Goal: Task Accomplishment & Management: Use online tool/utility

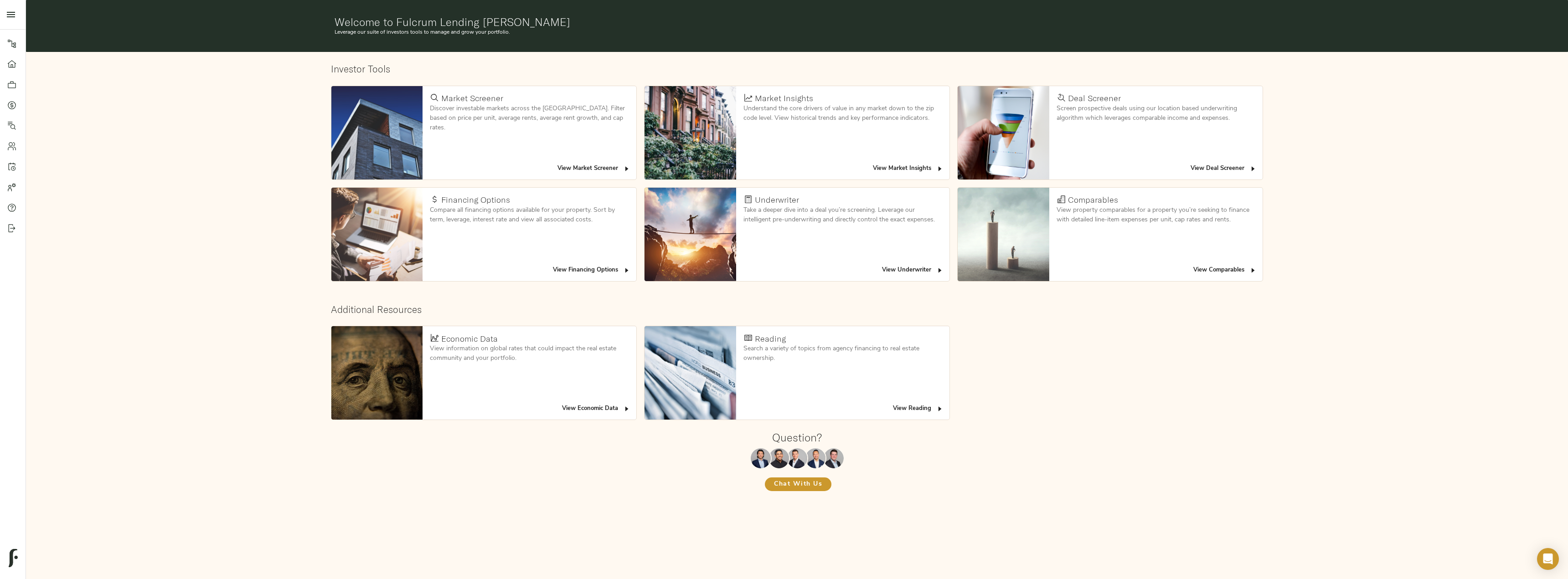
click at [10, 103] on icon at bounding box center [12, 105] width 9 height 9
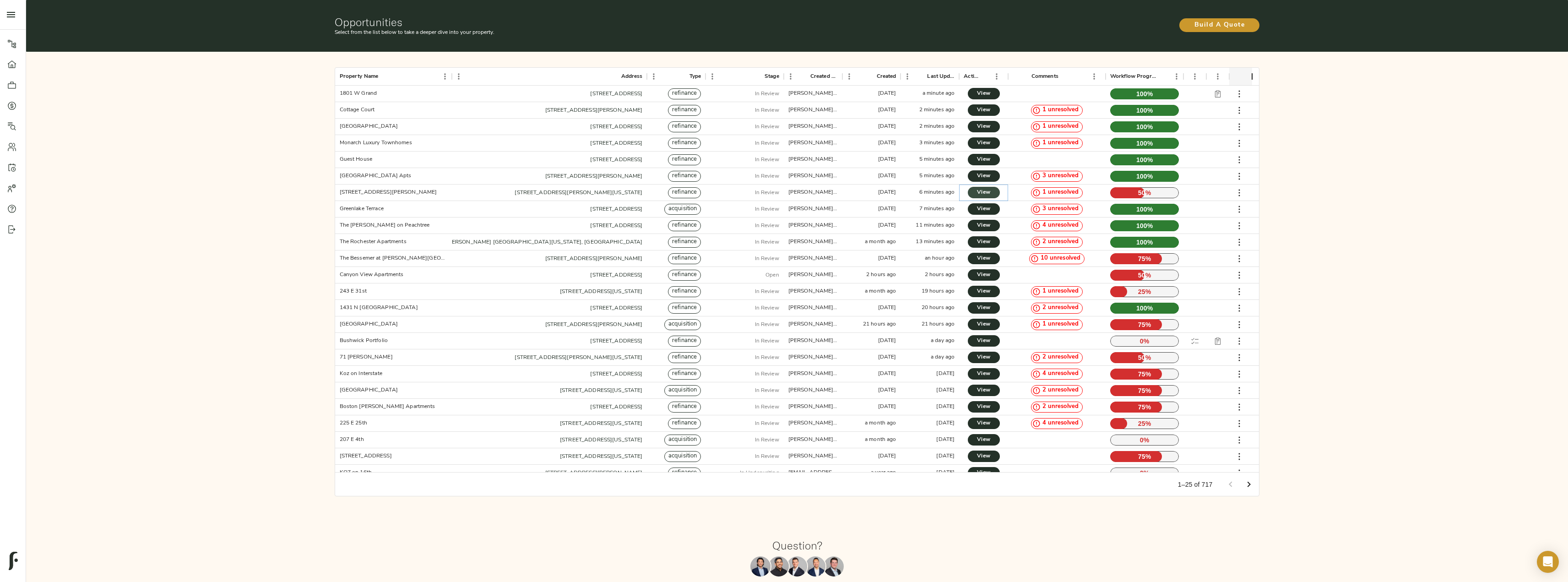
click at [990, 190] on span "View" at bounding box center [984, 192] width 13 height 10
click at [985, 292] on span "View" at bounding box center [984, 291] width 13 height 10
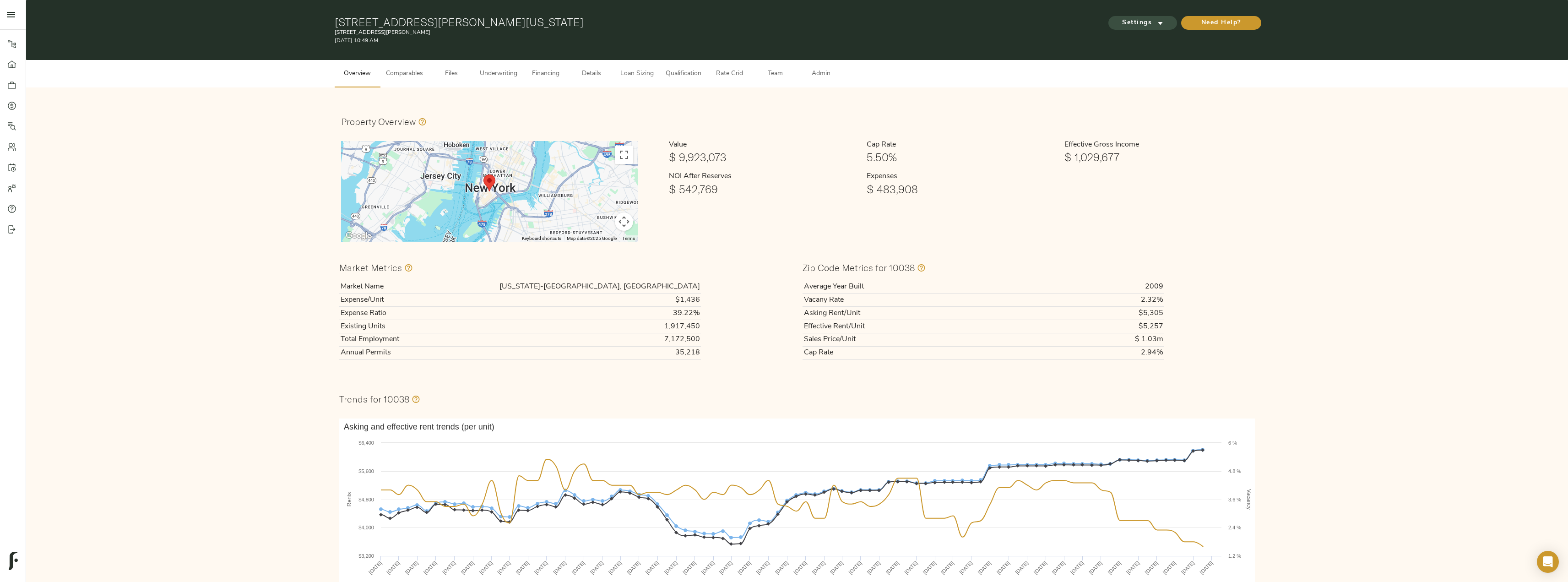
click at [1155, 21] on span "Settings" at bounding box center [1142, 22] width 50 height 11
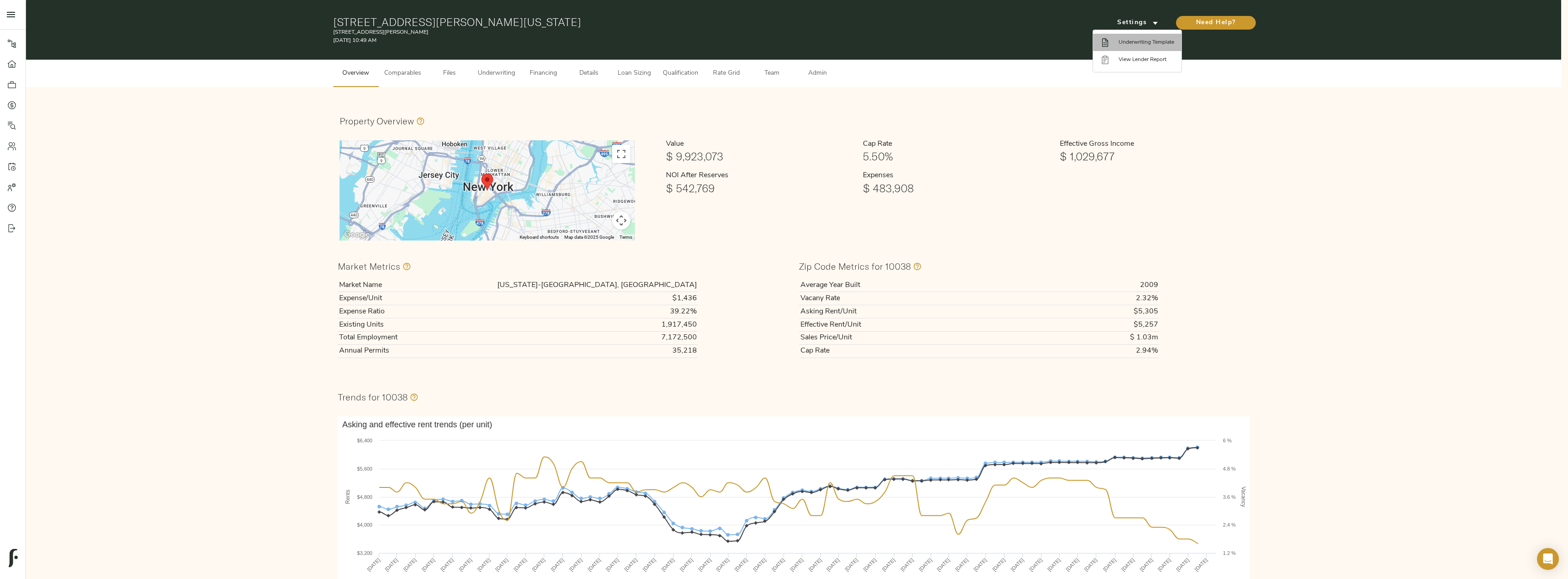
click at [1144, 45] on span "Underwriting Template" at bounding box center [1146, 42] width 55 height 8
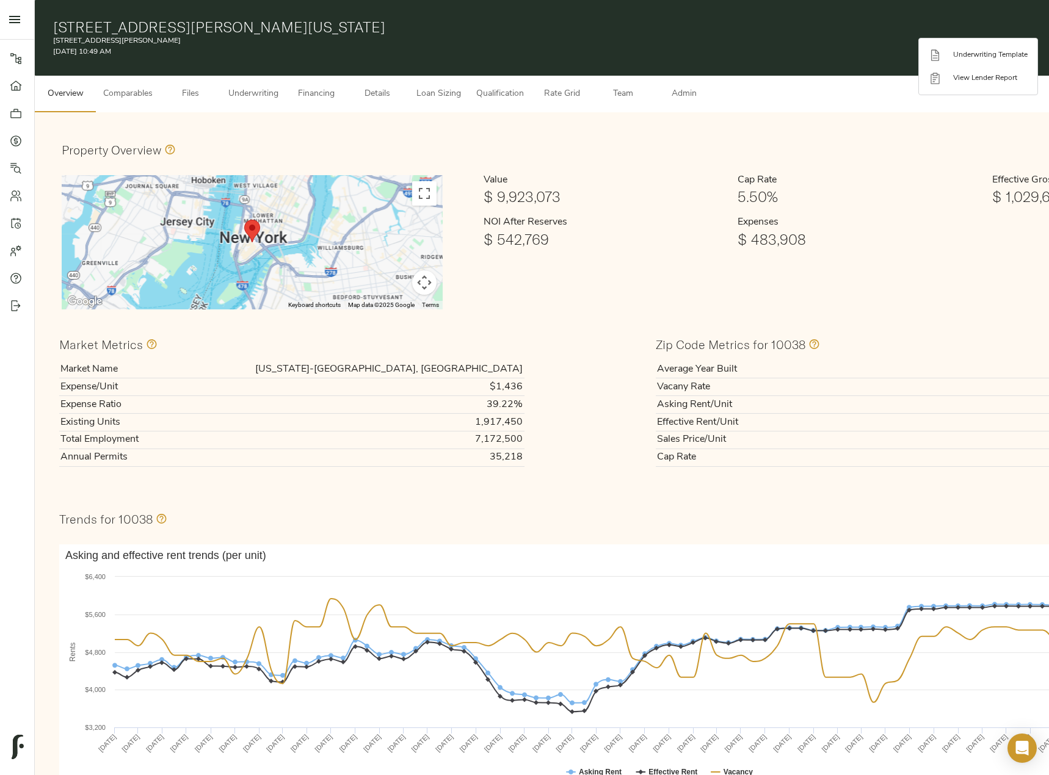
click at [266, 99] on div at bounding box center [524, 387] width 1049 height 775
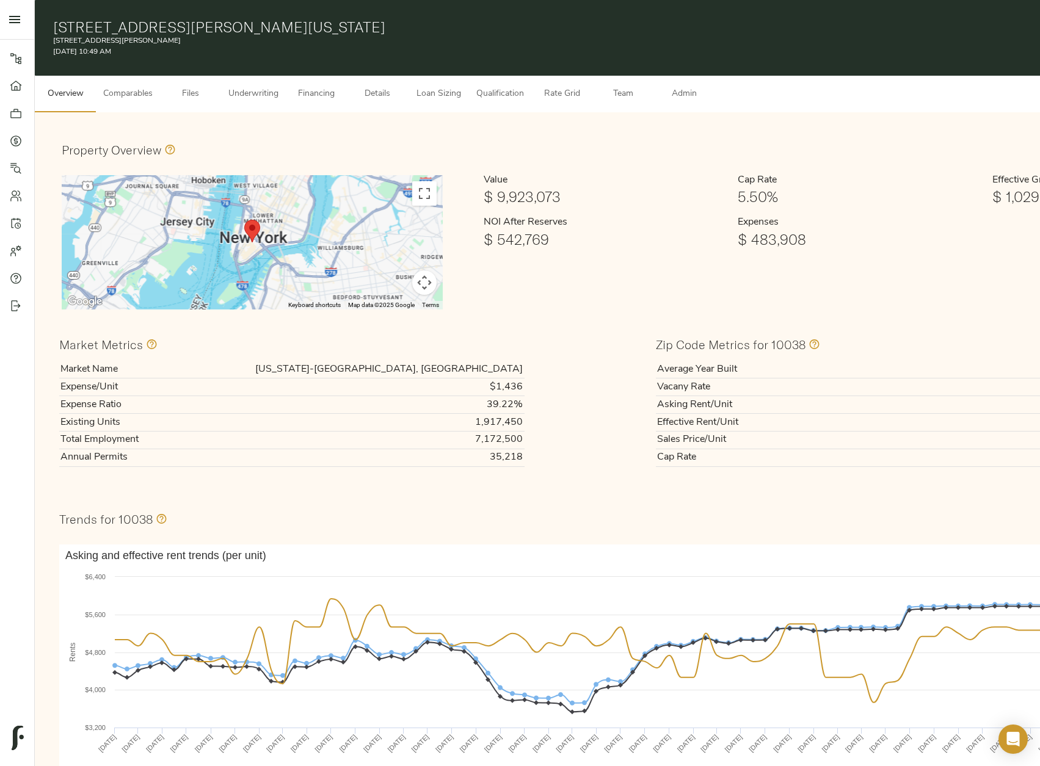
click at [266, 91] on span "Underwriting" at bounding box center [253, 94] width 50 height 15
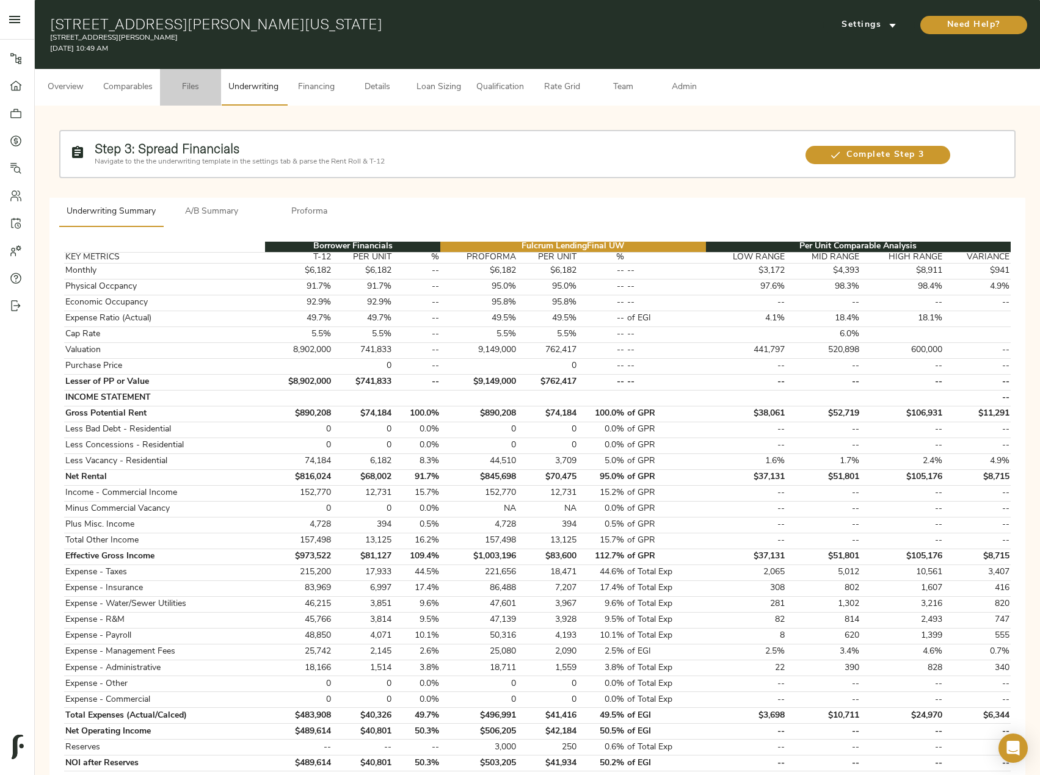
click at [193, 82] on span "Files" at bounding box center [190, 87] width 46 height 15
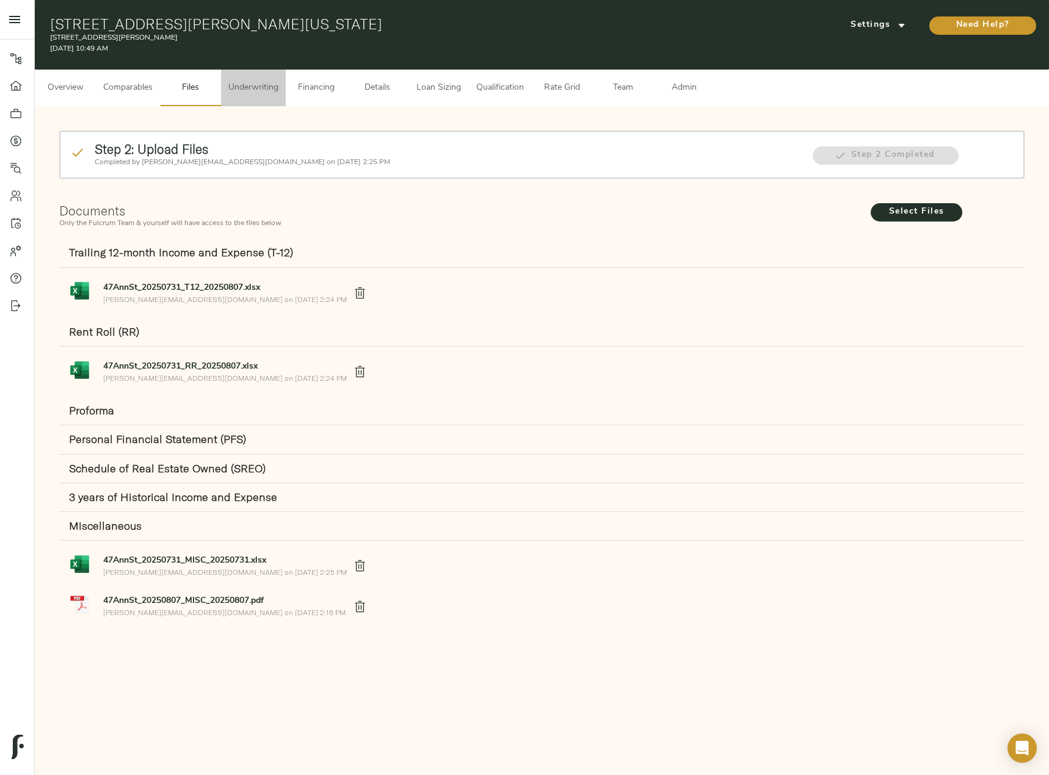
click at [240, 86] on span "Underwriting" at bounding box center [253, 88] width 50 height 15
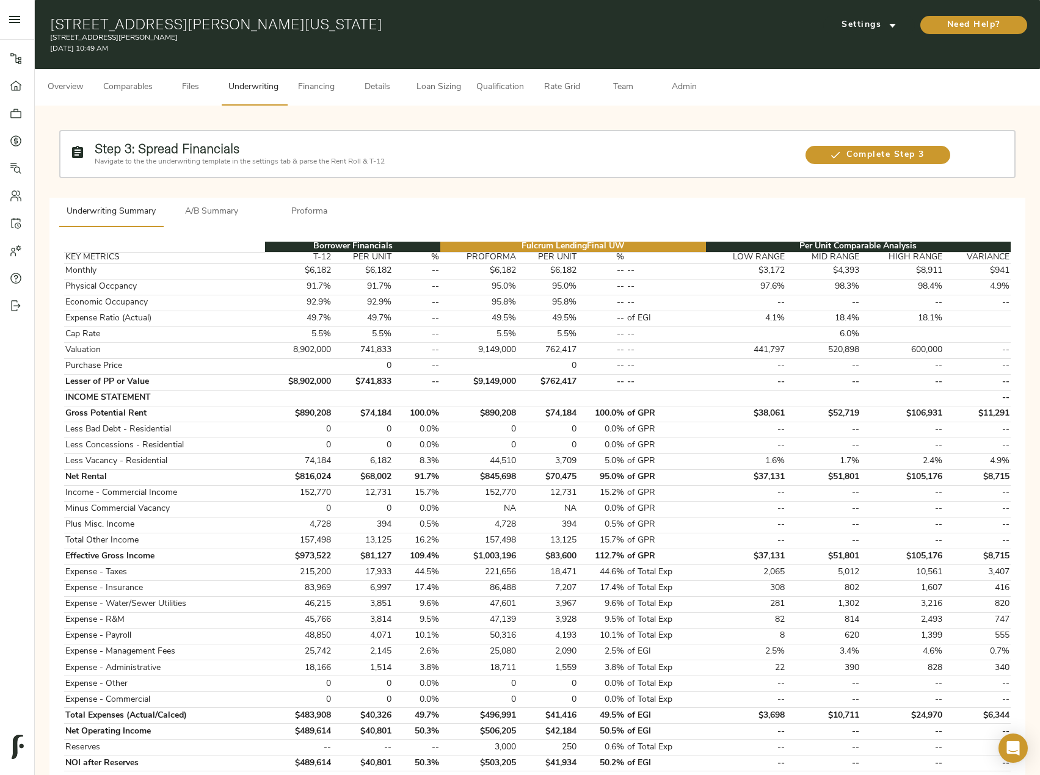
click at [192, 92] on span "Files" at bounding box center [190, 87] width 46 height 15
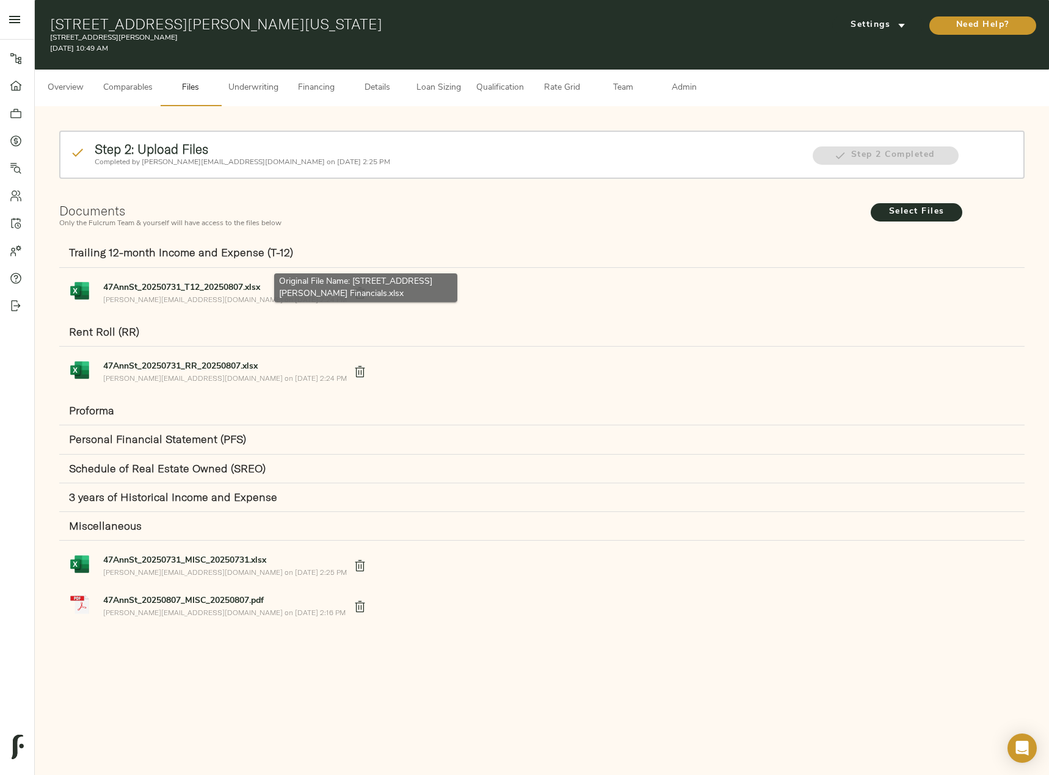
click at [167, 286] on strong "47AnnSt_20250731_T12_20250807.xlsx" at bounding box center [181, 287] width 157 height 9
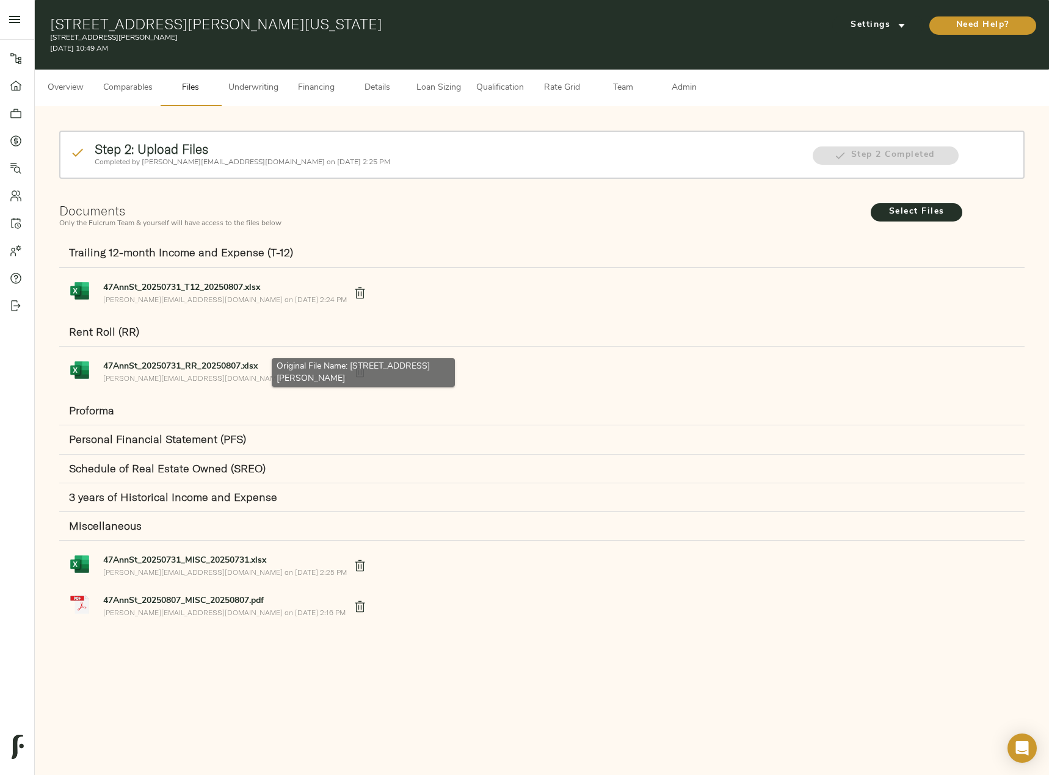
click at [148, 365] on strong "47AnnSt_20250731_RR_20250807.xlsx" at bounding box center [180, 366] width 154 height 9
click at [267, 87] on span "Underwriting" at bounding box center [253, 88] width 50 height 15
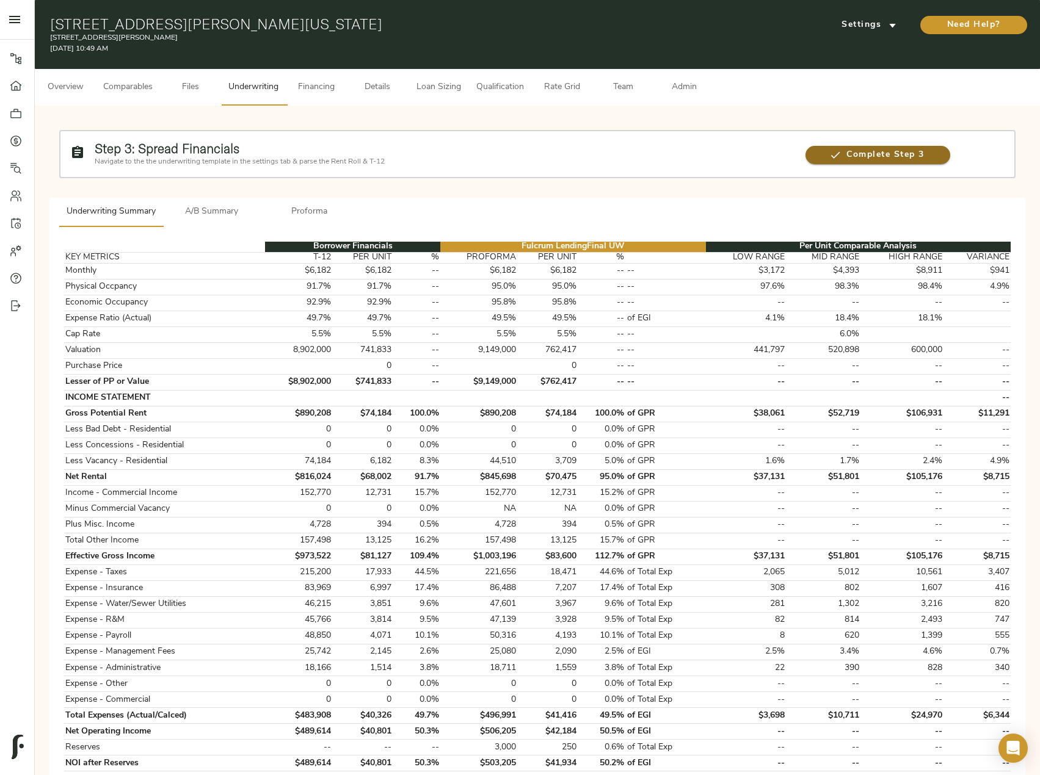
click at [867, 158] on span "Complete Step 3" at bounding box center [877, 155] width 145 height 15
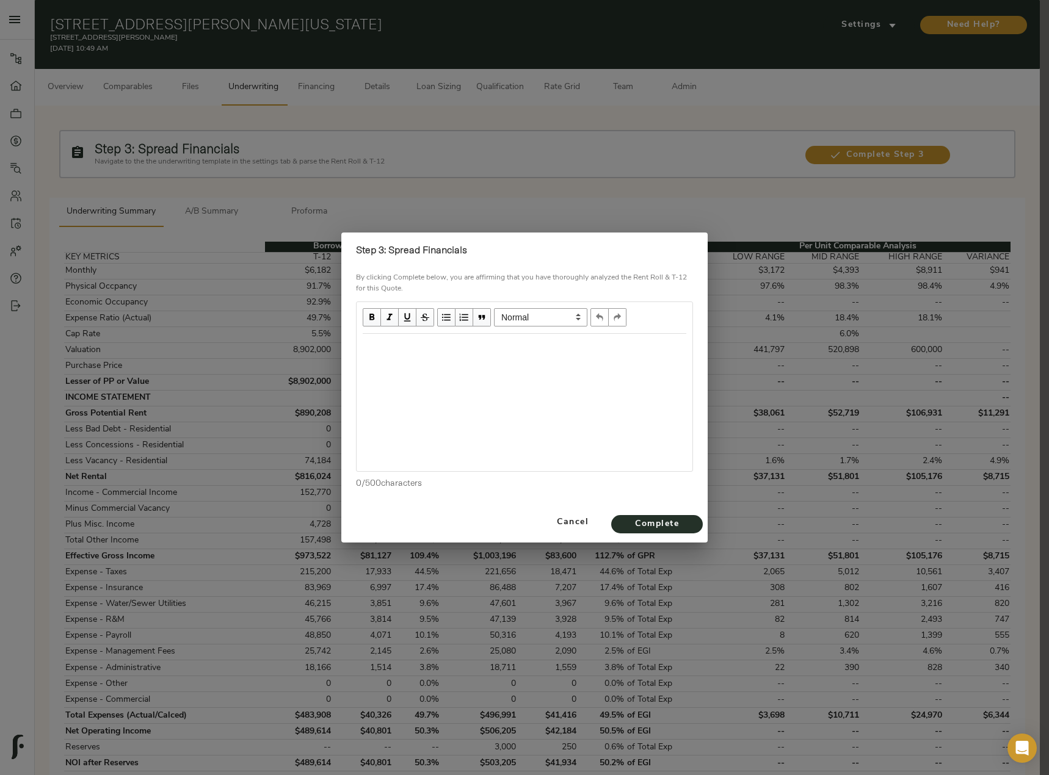
click at [441, 344] on div "Edit text" at bounding box center [525, 347] width 324 height 14
click at [476, 348] on span "Financials and RR from IPA." at bounding box center [420, 346] width 114 height 10
click at [574, 346] on div "Financials and RR from IPA & OM but in excel." at bounding box center [525, 347] width 324 height 14
click at [660, 522] on span "Complete" at bounding box center [656, 524] width 67 height 15
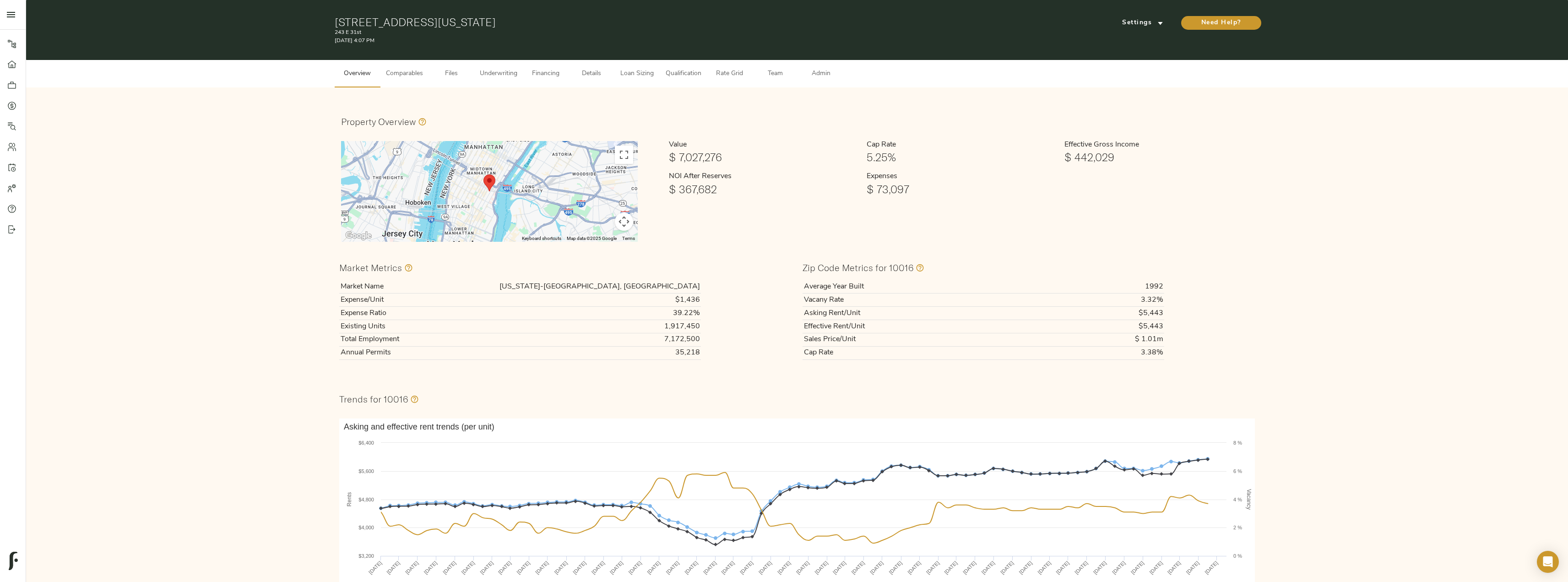
click at [420, 82] on button "Comparables" at bounding box center [404, 74] width 48 height 28
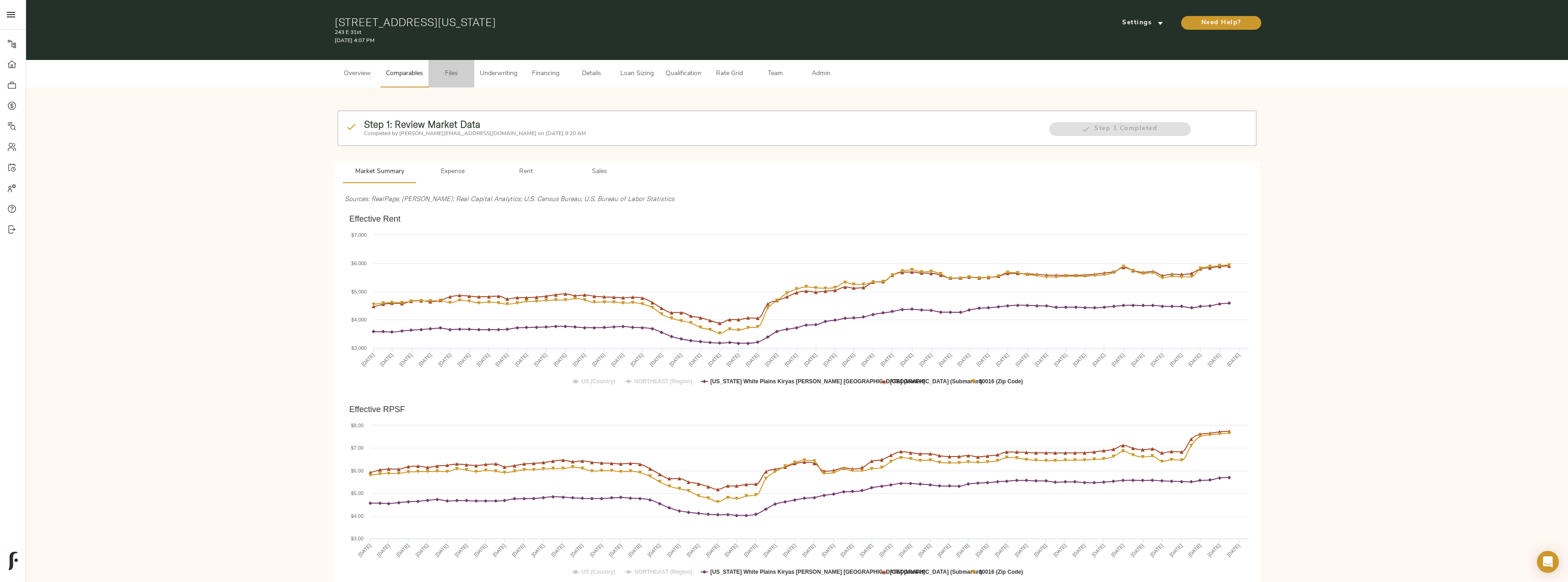
click at [451, 70] on span "Files" at bounding box center [451, 74] width 34 height 11
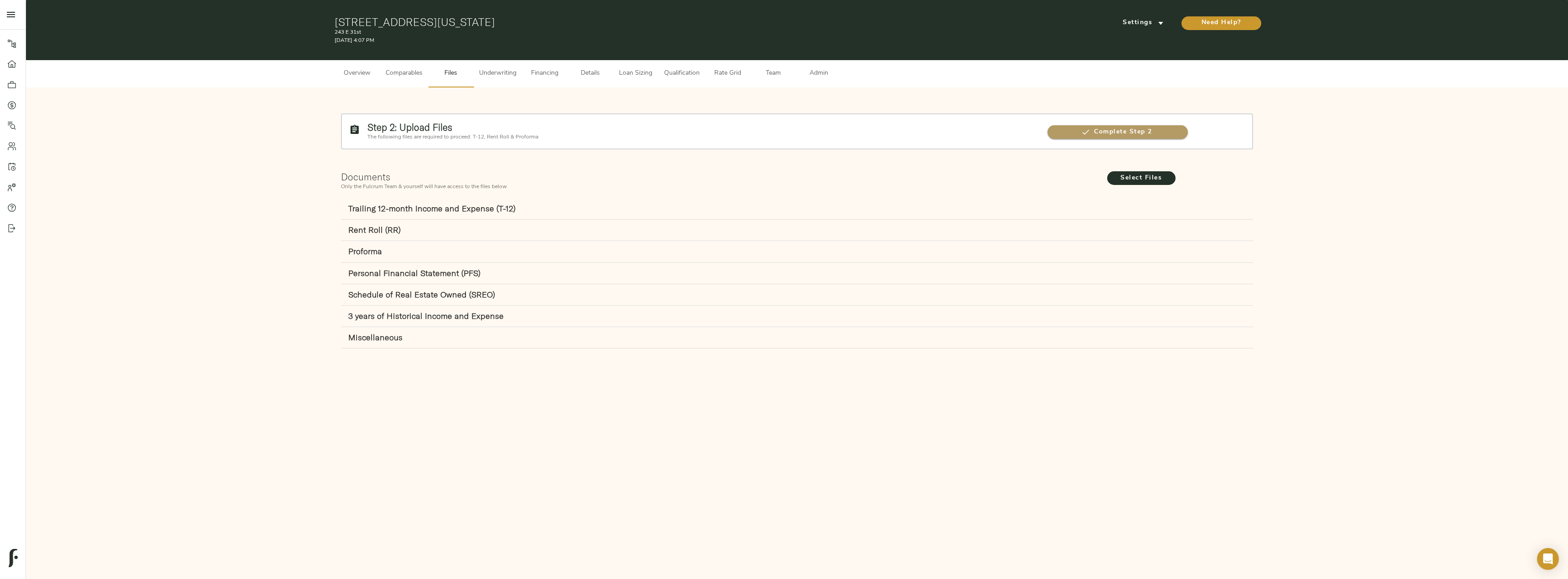
click at [1116, 135] on span "Complete Step 2" at bounding box center [1118, 132] width 140 height 11
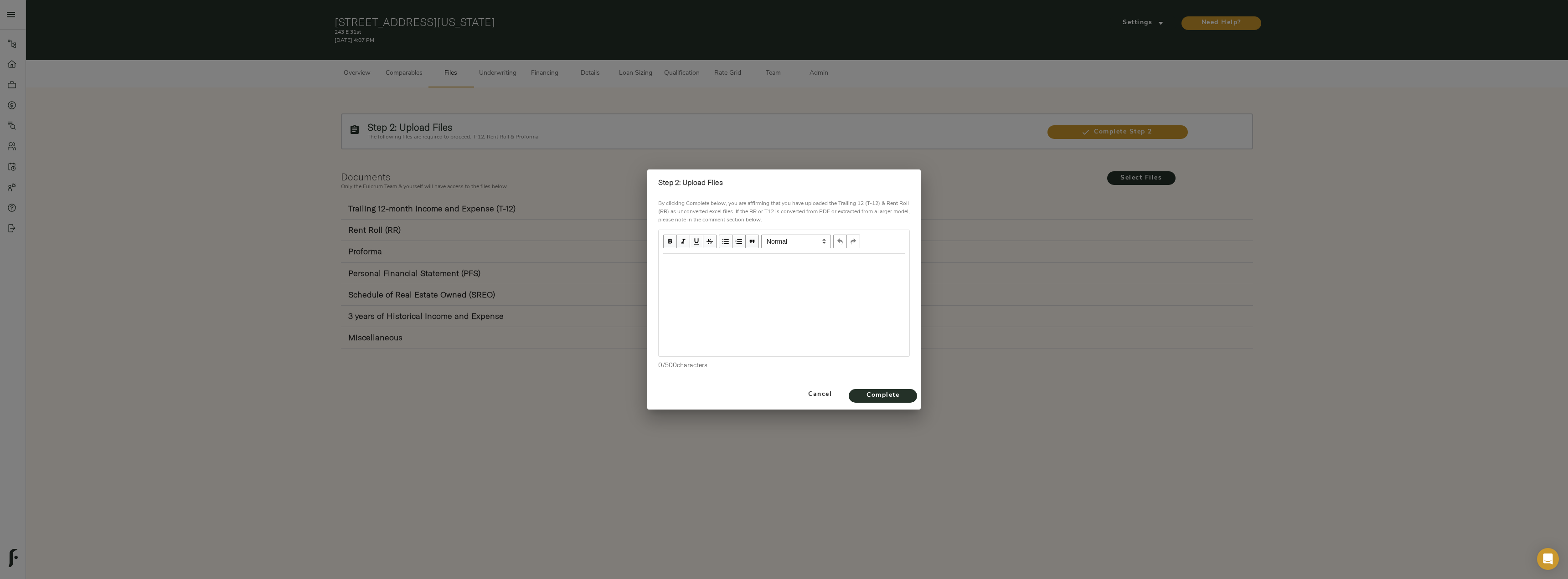
click at [727, 267] on div "Edit text" at bounding box center [784, 263] width 242 height 10
click at [784, 260] on div "Using Information provided in OM." at bounding box center [784, 263] width 242 height 10
click at [895, 397] on span "Complete" at bounding box center [883, 395] width 50 height 11
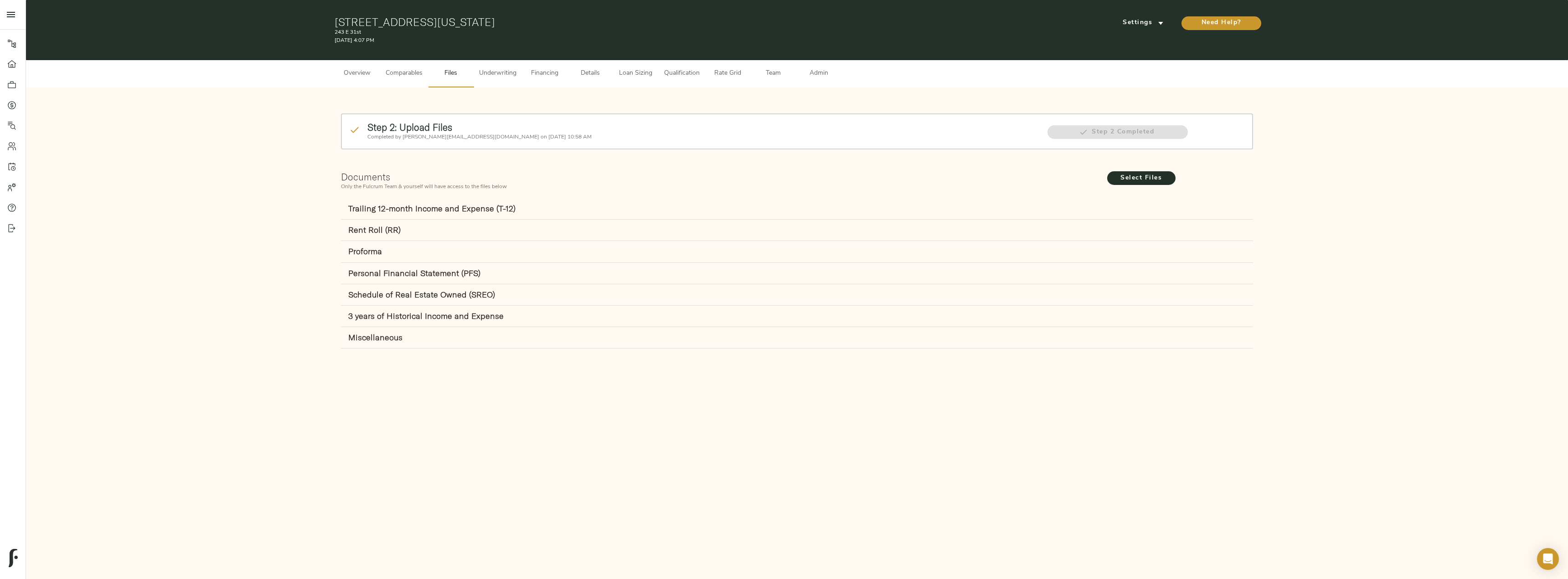
click at [503, 71] on span "Underwriting" at bounding box center [498, 73] width 37 height 11
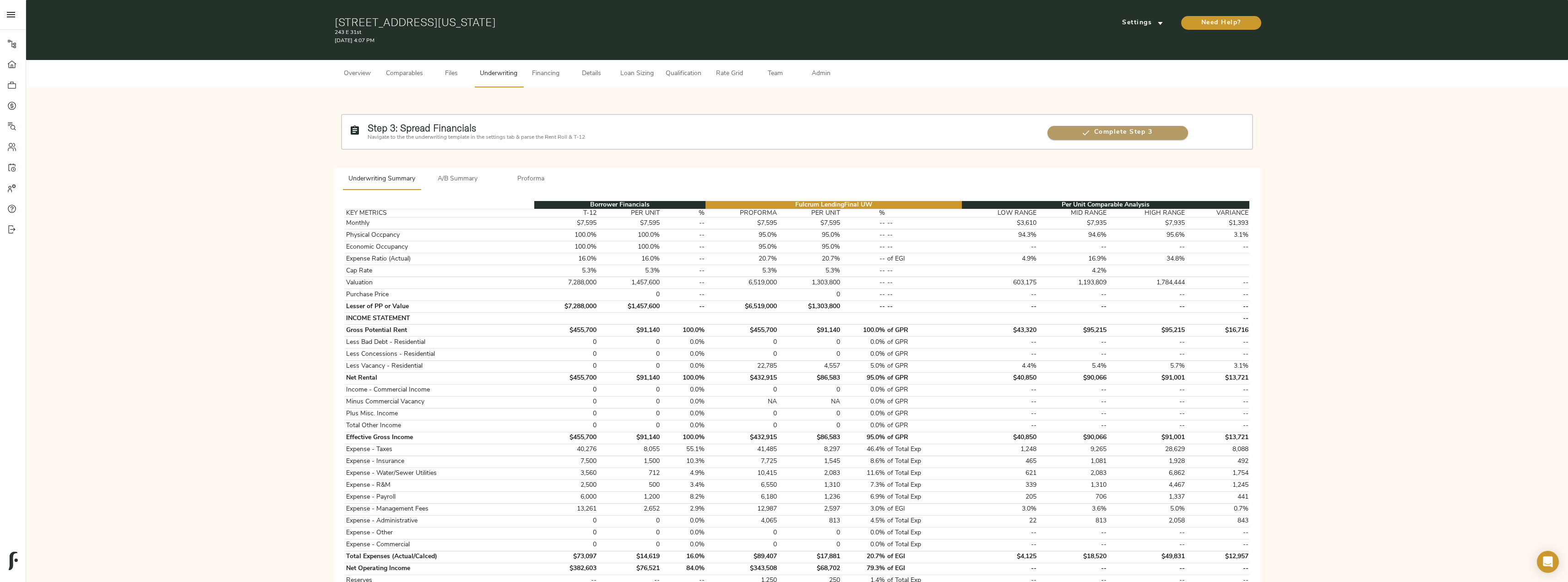
click at [1107, 135] on span "Complete Step 3" at bounding box center [1117, 132] width 140 height 11
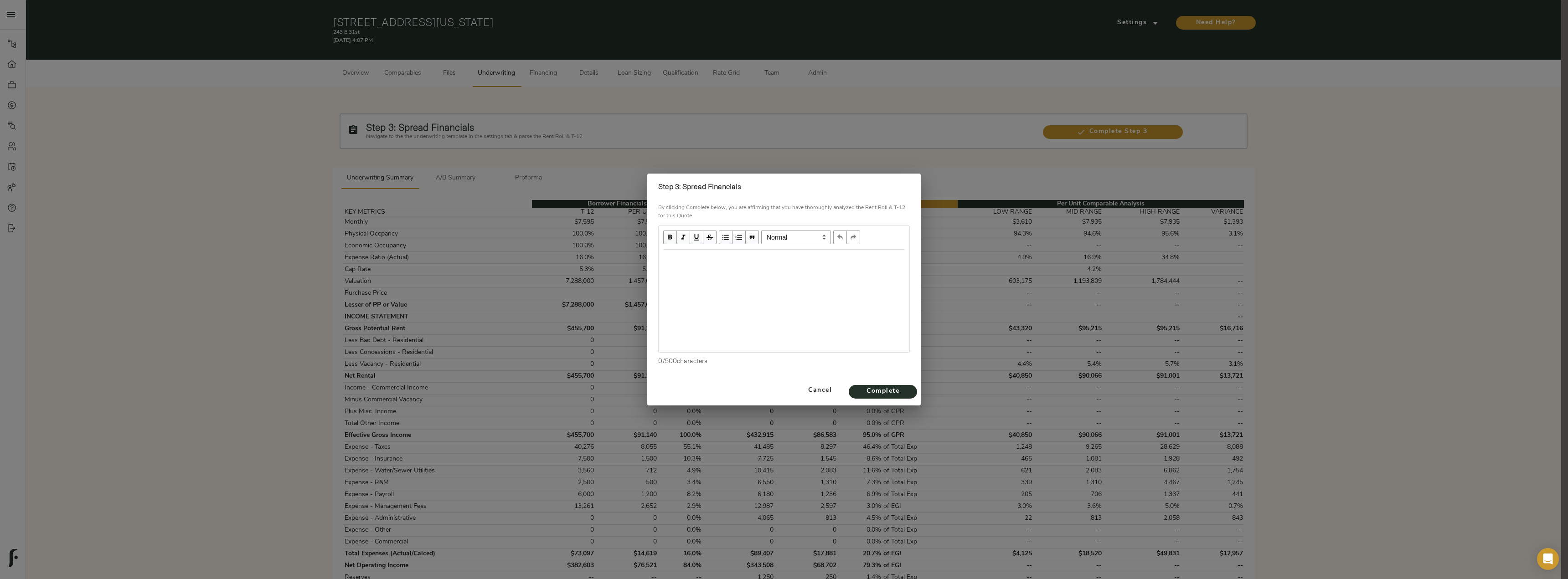
click at [736, 272] on div at bounding box center [784, 301] width 251 height 102
click at [694, 260] on div "Edit text" at bounding box center [784, 260] width 242 height 10
click at [892, 395] on span "Complete" at bounding box center [883, 391] width 50 height 11
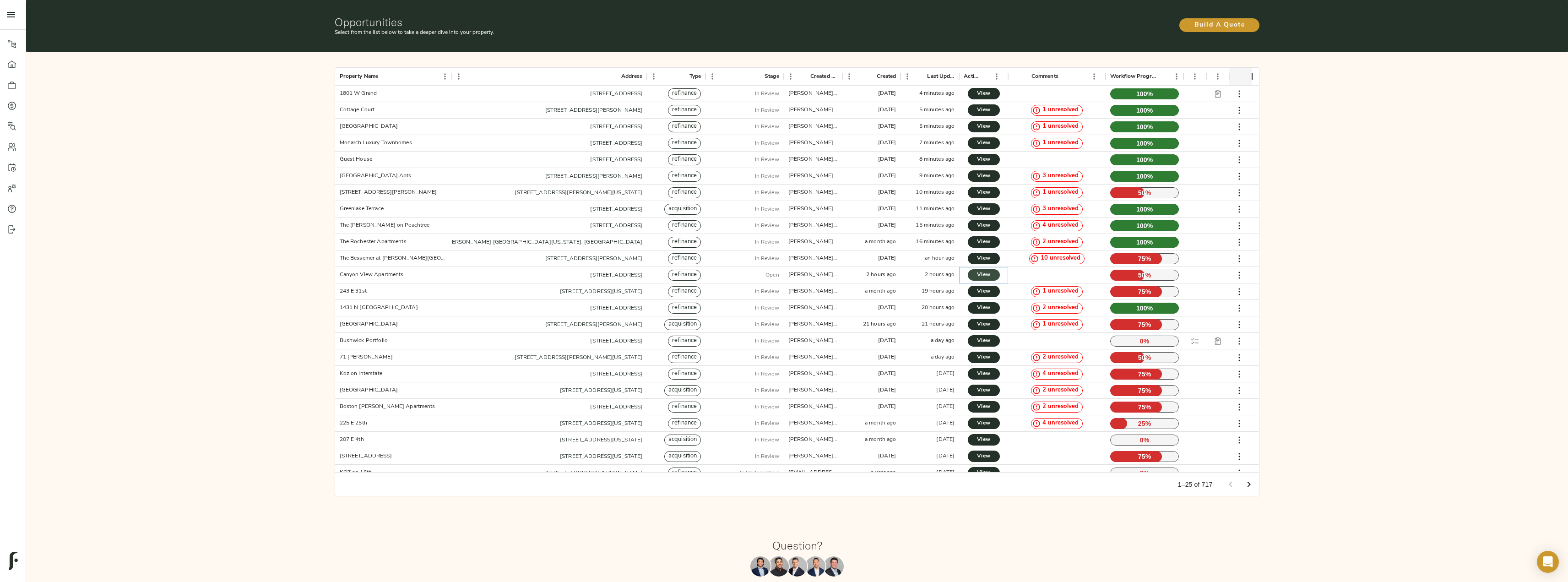
click at [987, 272] on span "View" at bounding box center [984, 274] width 13 height 10
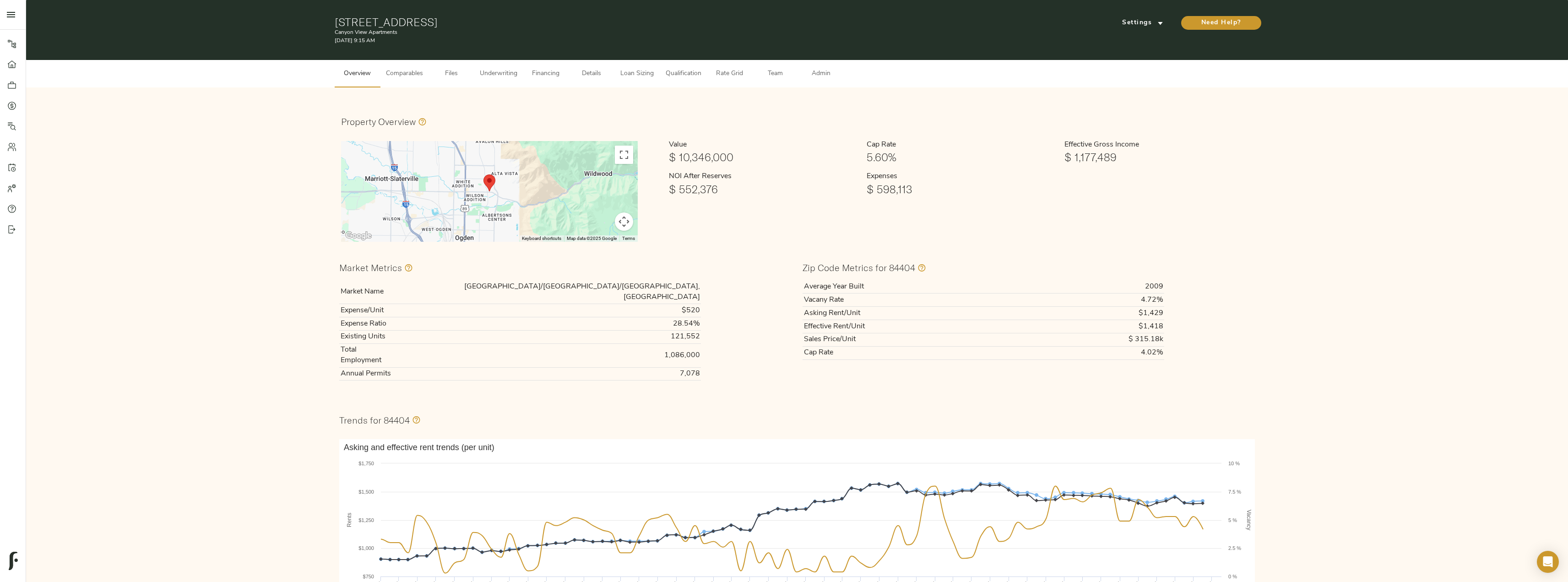
click at [806, 70] on span "Admin" at bounding box center [821, 74] width 34 height 11
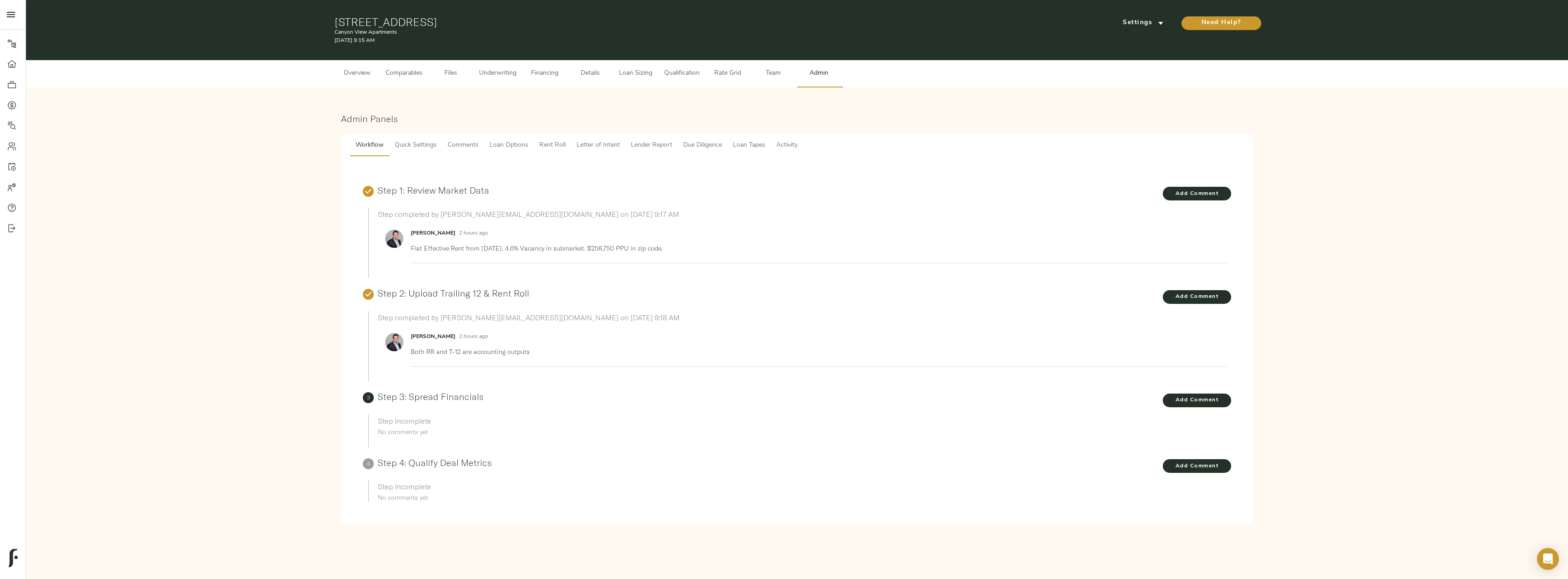
click at [470, 143] on span "Comments" at bounding box center [463, 145] width 31 height 11
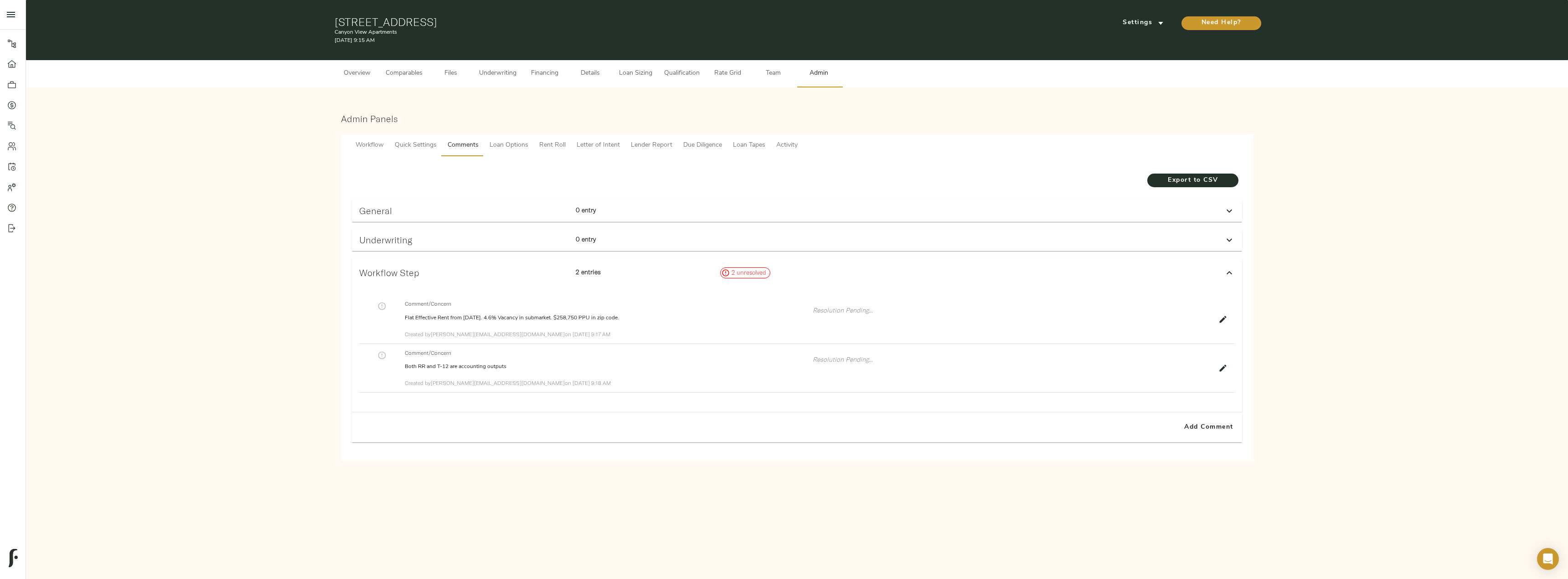
click at [685, 236] on p "0 entry" at bounding box center [644, 239] width 137 height 9
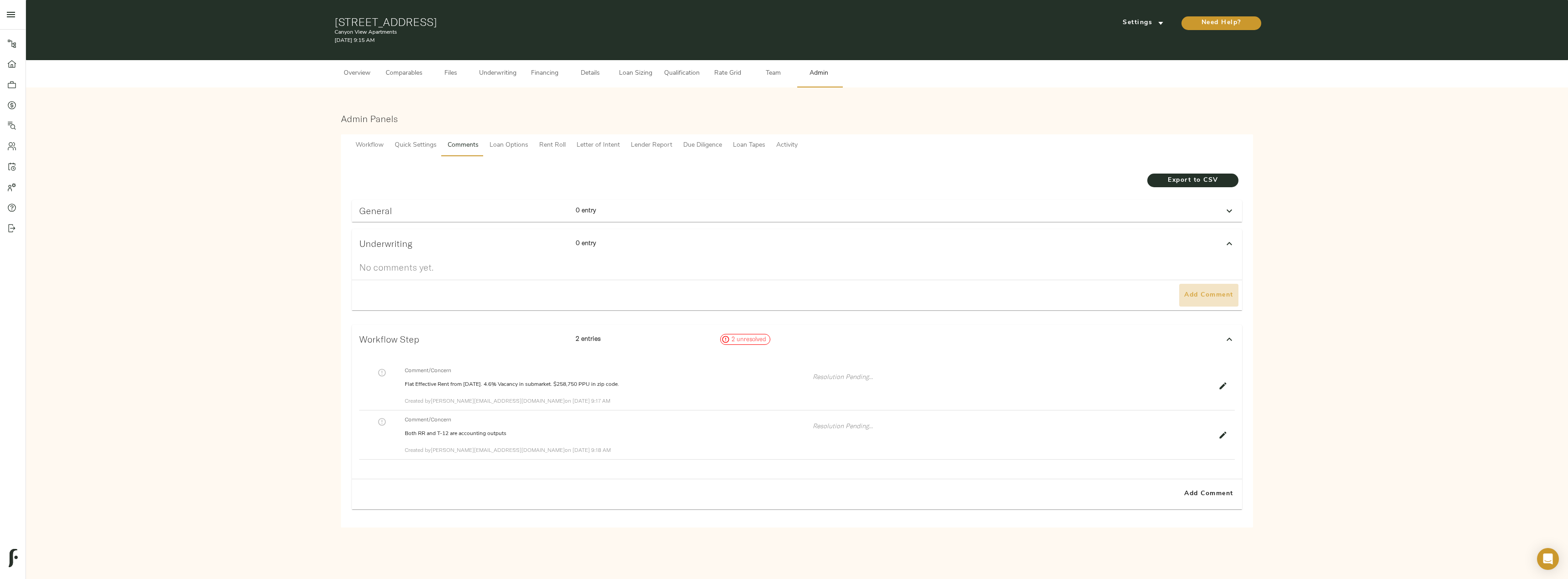
click at [1202, 291] on span "Add Comment" at bounding box center [1209, 295] width 52 height 11
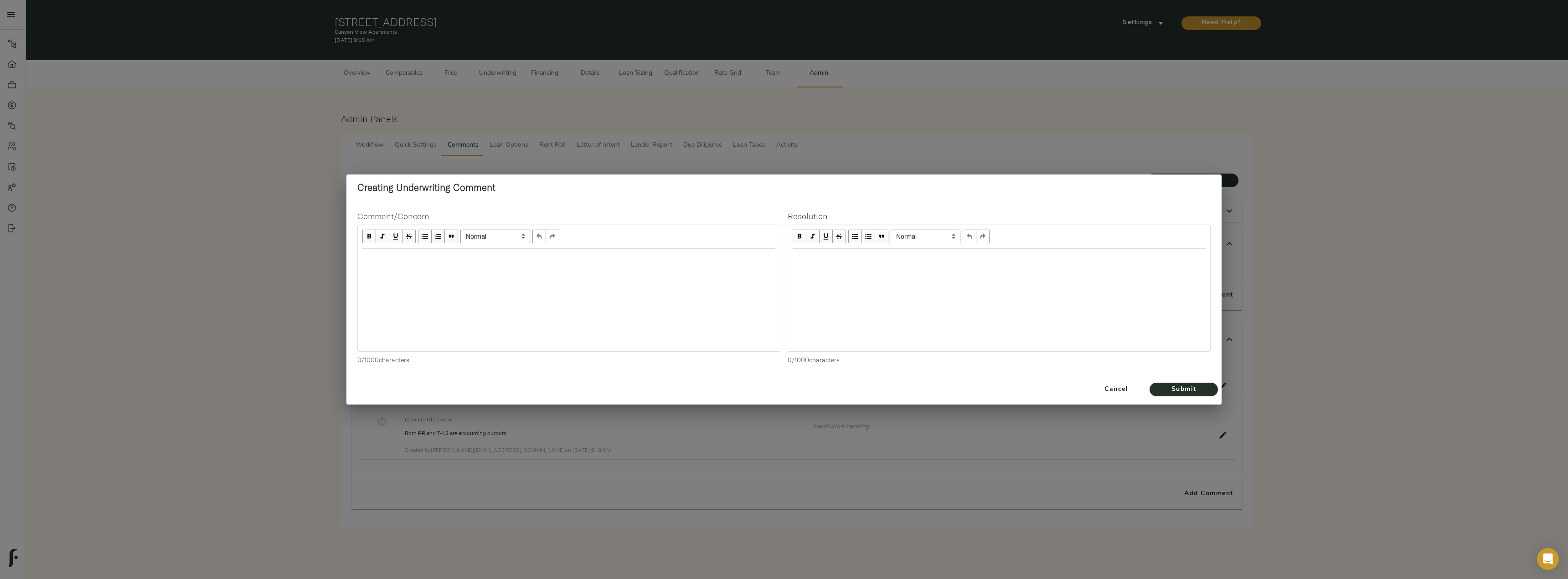
drag, startPoint x: 455, startPoint y: 260, endPoint x: 449, endPoint y: 262, distance: 6.3
click at [455, 260] on div "Edit text" at bounding box center [568, 258] width 413 height 10
click at [1113, 391] on span "Cancel" at bounding box center [1116, 389] width 52 height 11
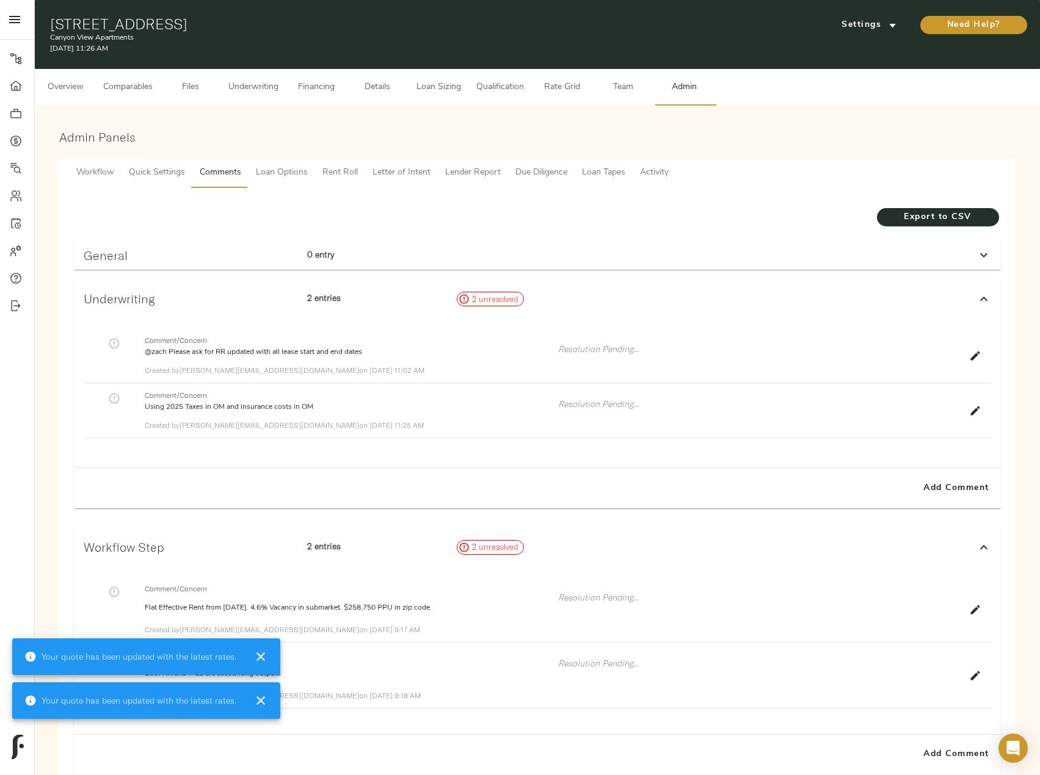
click at [269, 84] on span "Underwriting" at bounding box center [253, 87] width 50 height 15
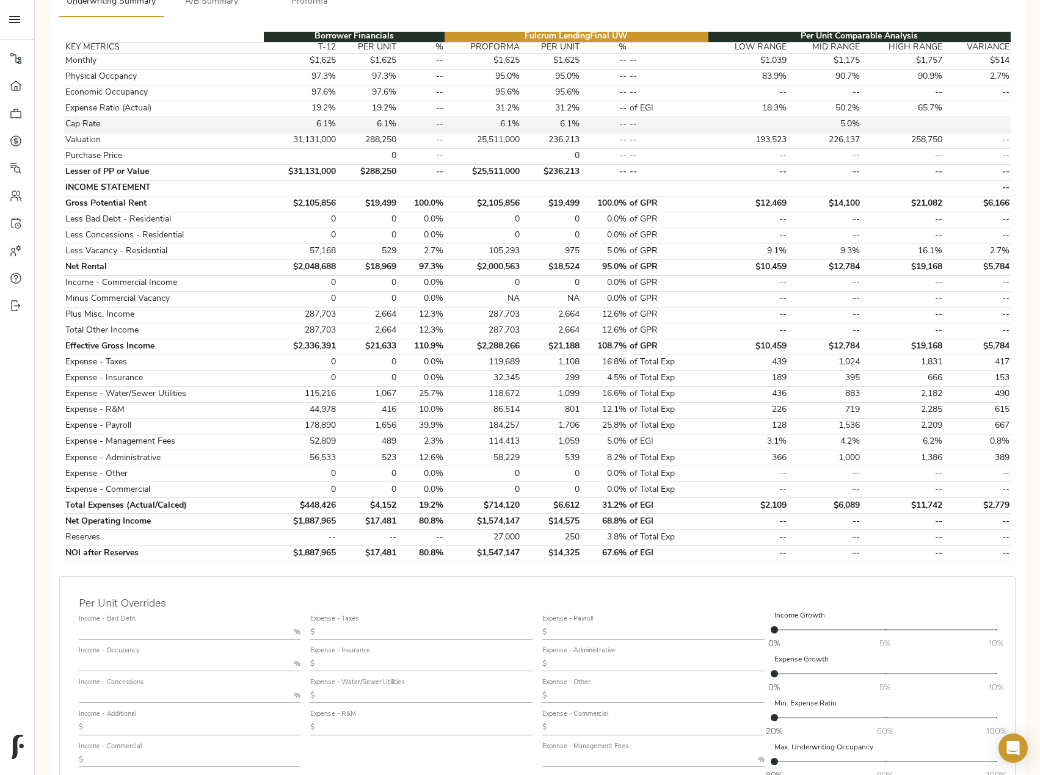
scroll to position [244, 0]
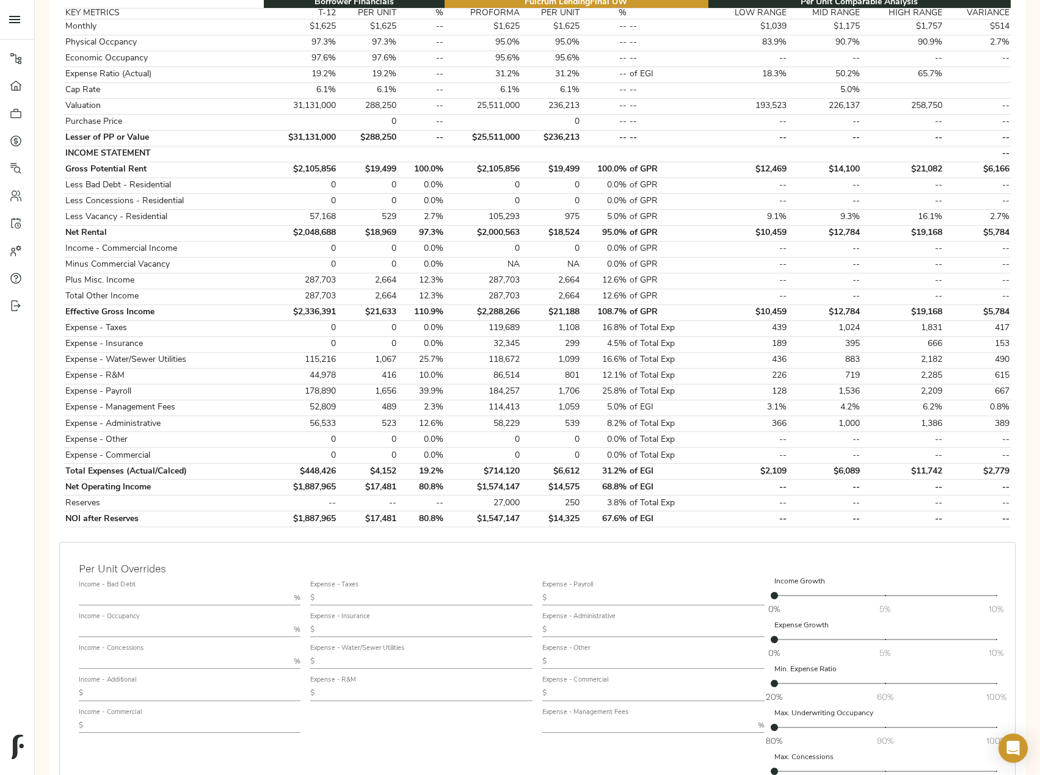
click at [358, 598] on input "text" at bounding box center [425, 598] width 213 height 15
paste input "1,206"
type input "1,206"
click at [366, 628] on input "text" at bounding box center [425, 630] width 213 height 15
paste input "242"
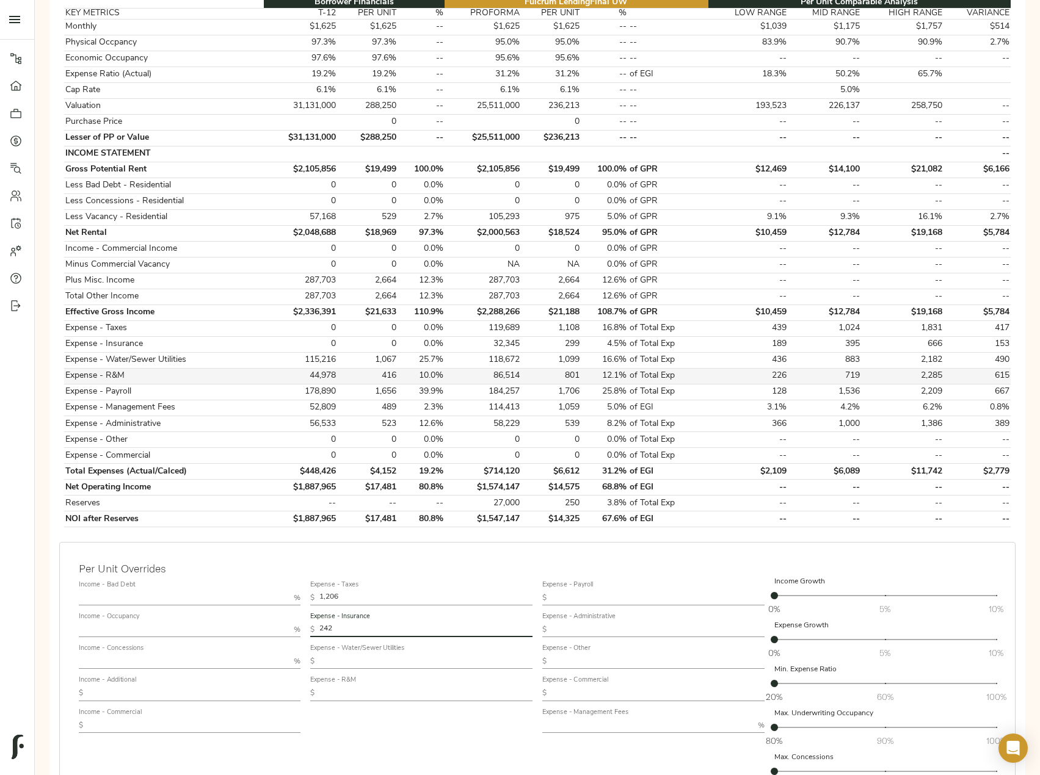
scroll to position [364, 0]
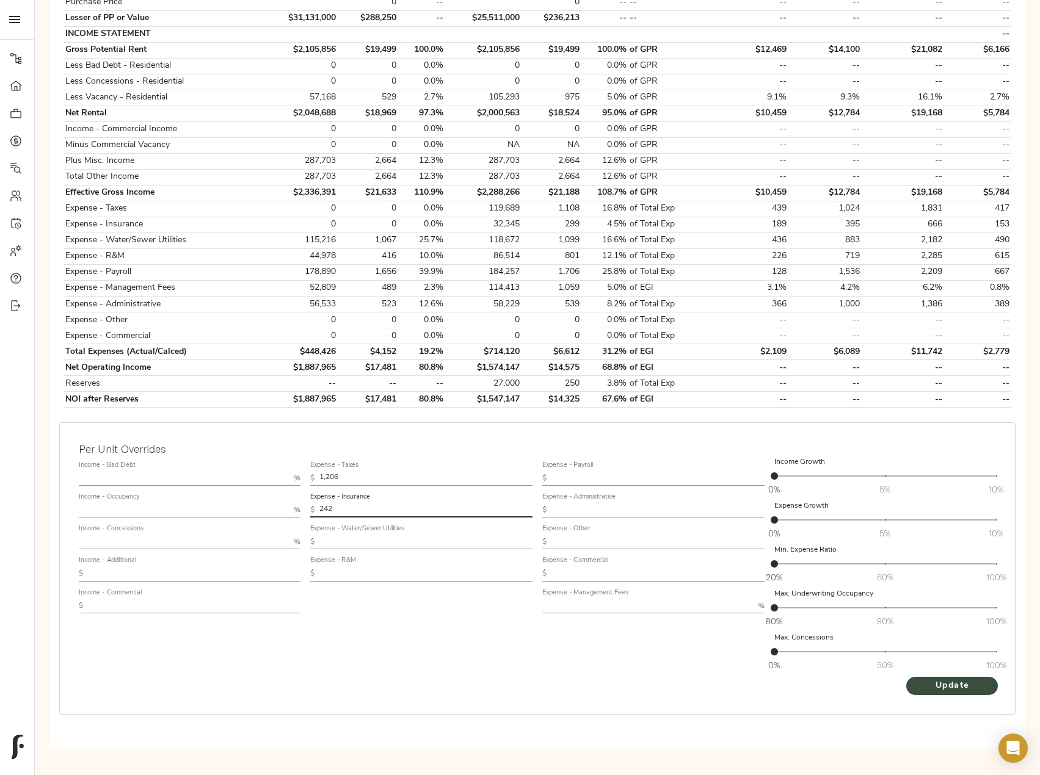
type input "242"
click at [923, 685] on span "Update" at bounding box center [951, 686] width 67 height 15
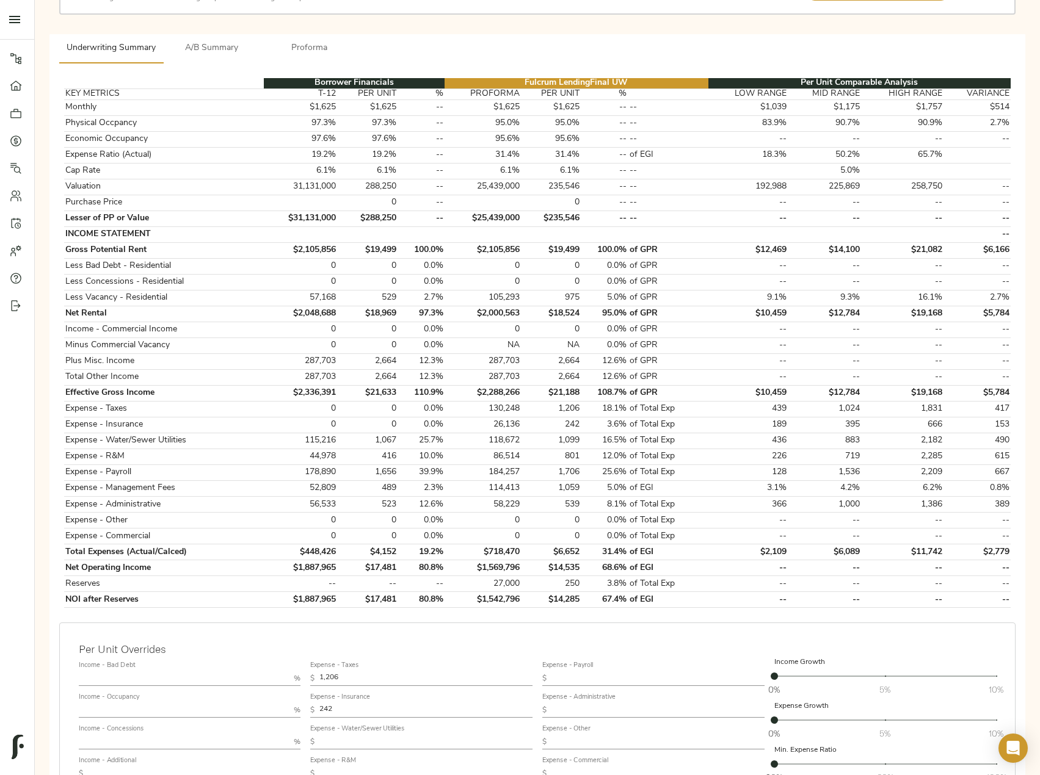
scroll to position [305, 0]
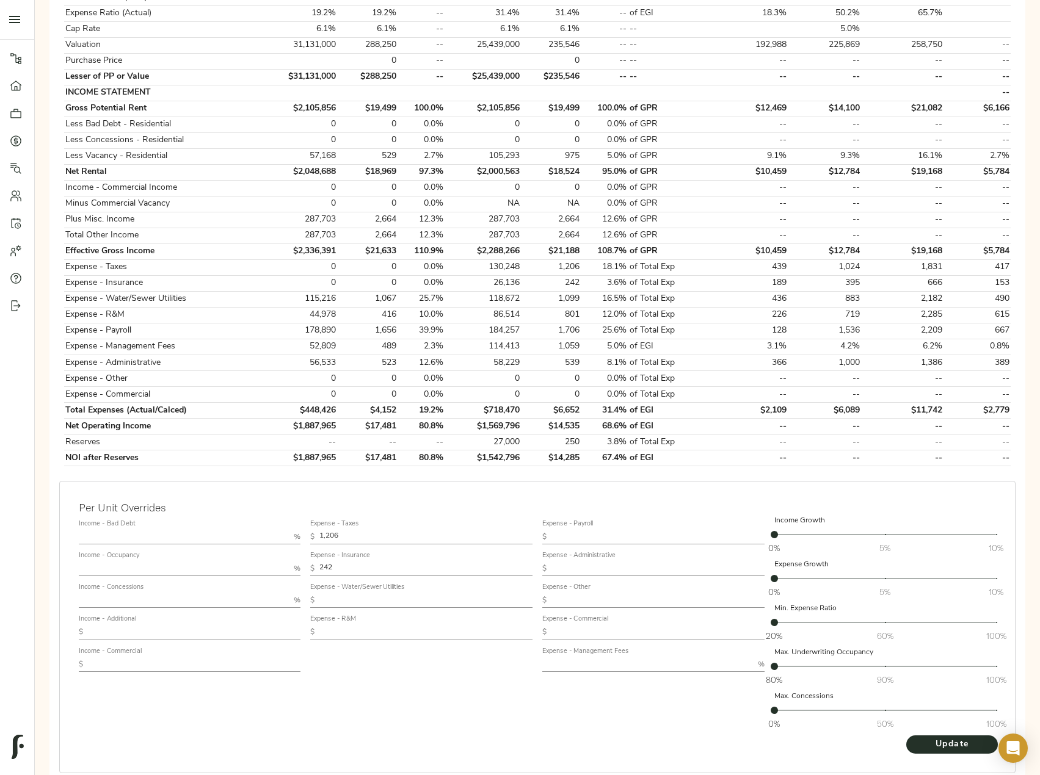
click at [606, 663] on input "text" at bounding box center [647, 664] width 211 height 15
type input "3"
click at [940, 741] on span "Update" at bounding box center [951, 744] width 67 height 15
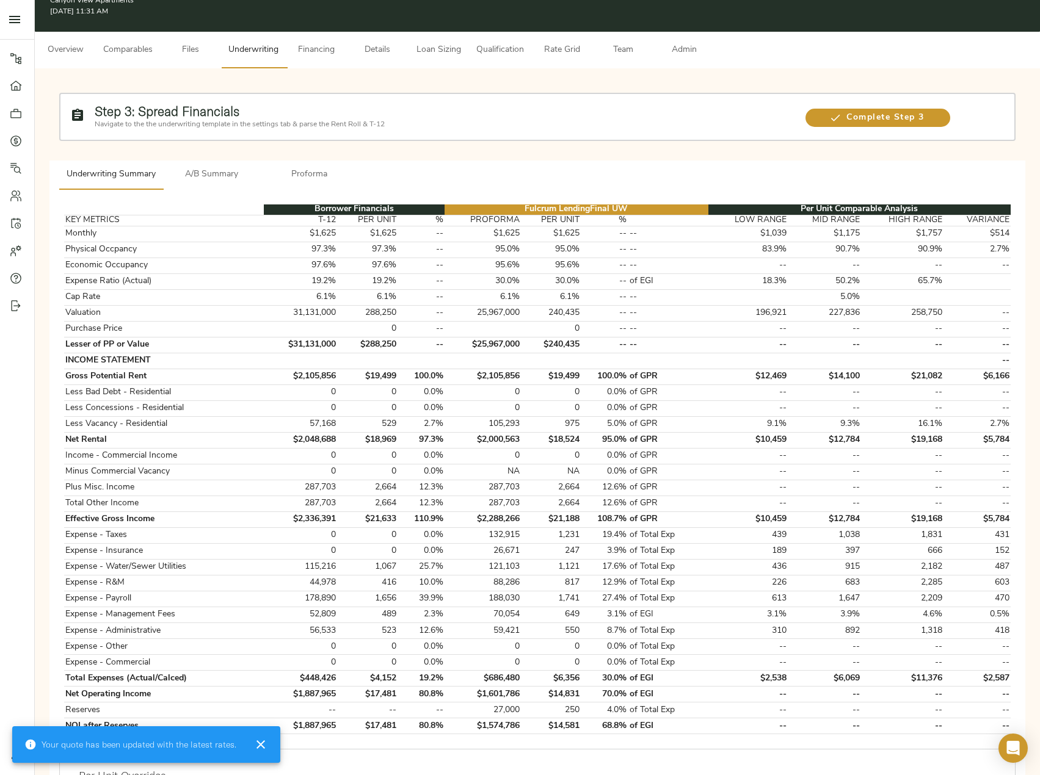
scroll to position [364, 0]
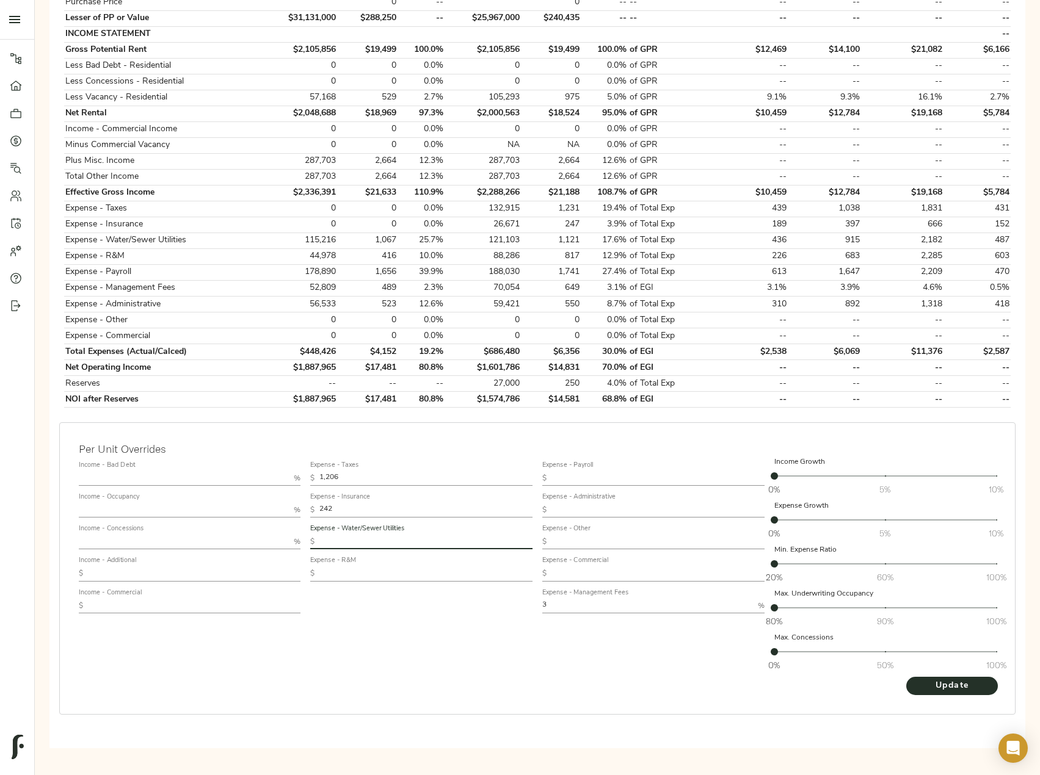
click at [357, 545] on input "text" at bounding box center [425, 542] width 213 height 15
paste input "1,957"
type input "1,957"
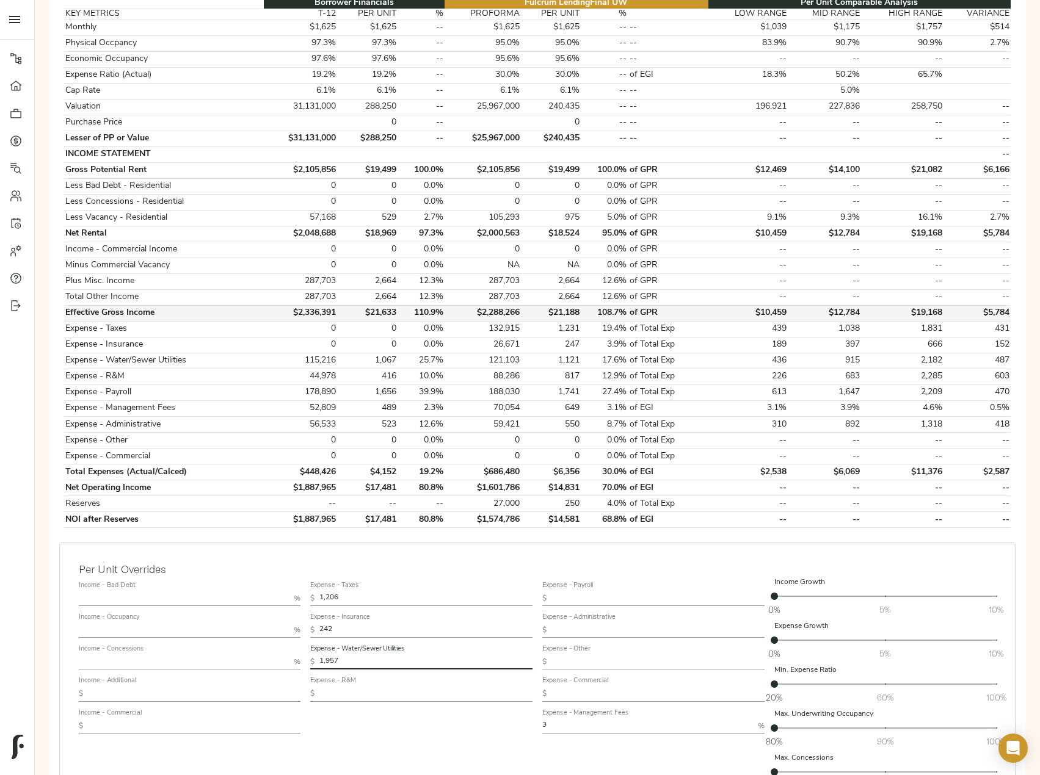
scroll to position [244, 0]
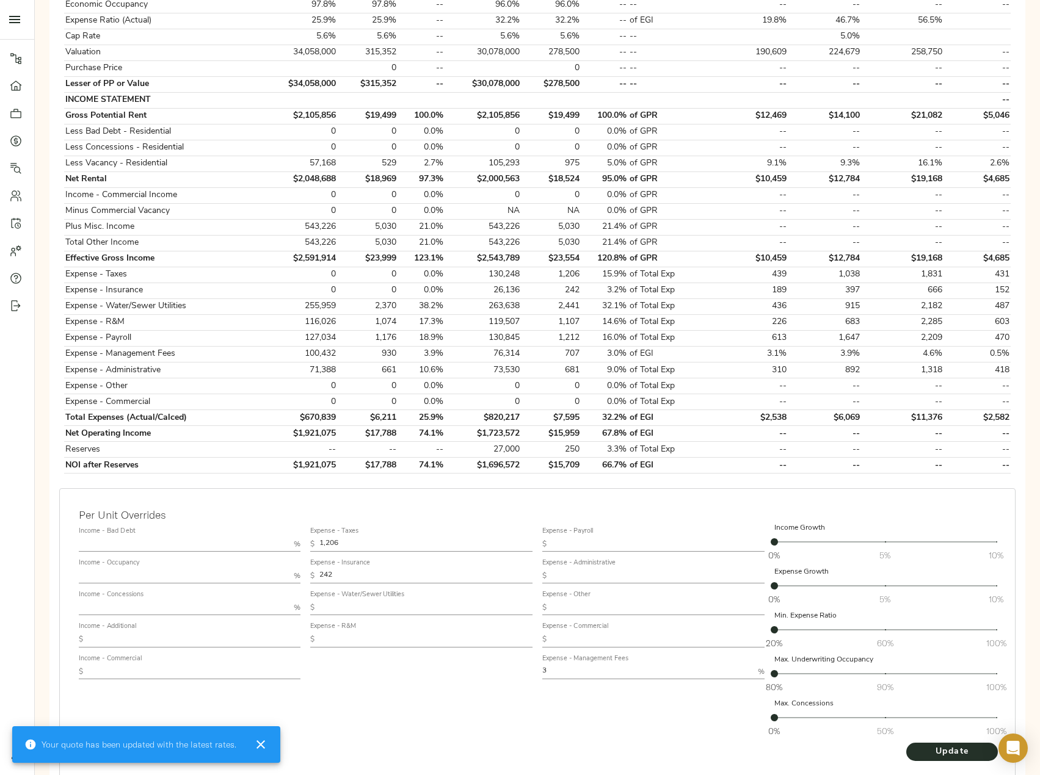
scroll to position [181, 0]
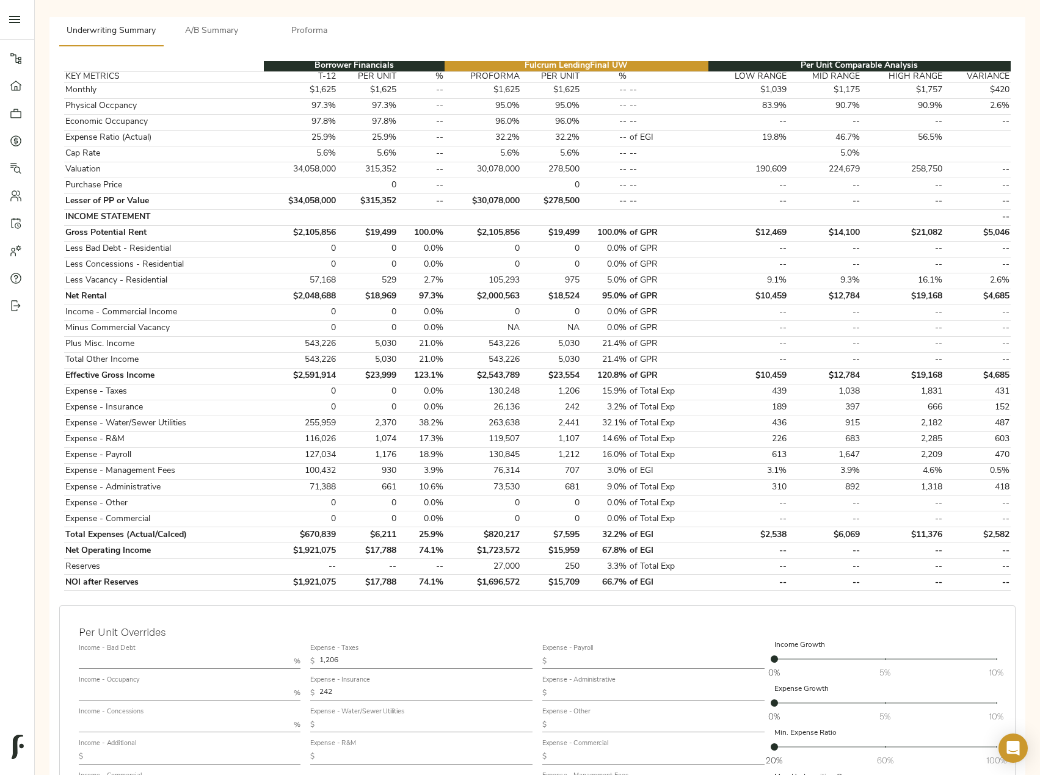
drag, startPoint x: 242, startPoint y: 650, endPoint x: 218, endPoint y: 648, distance: 23.9
click at [222, 649] on div "Income - Bad Debt % Income - Occupancy % Income - Concessions % Income - Additi…" at bounding box center [537, 750] width 927 height 230
paste input "42.3"
type input "1,242.36"
drag, startPoint x: 311, startPoint y: 692, endPoint x: 249, endPoint y: 689, distance: 62.3
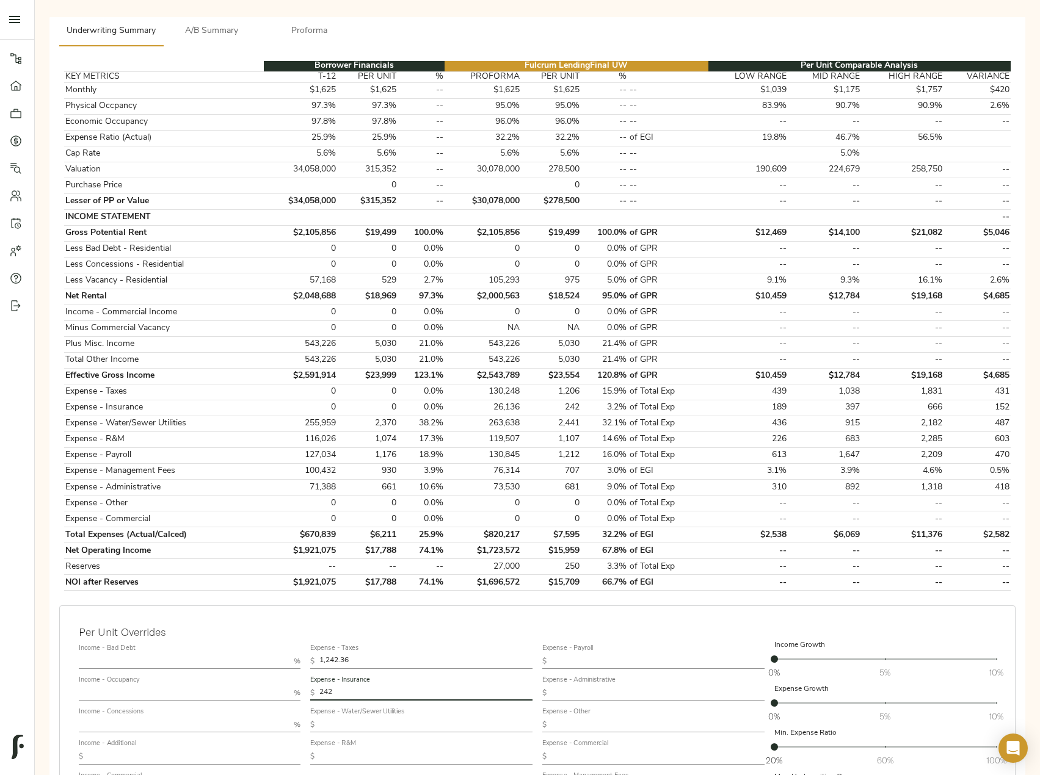
click at [249, 689] on div "Income - Bad Debt % Income - Occupancy % Income - Concessions % Income - Additi…" at bounding box center [537, 750] width 927 height 230
paste input "21.39"
type input "221.39"
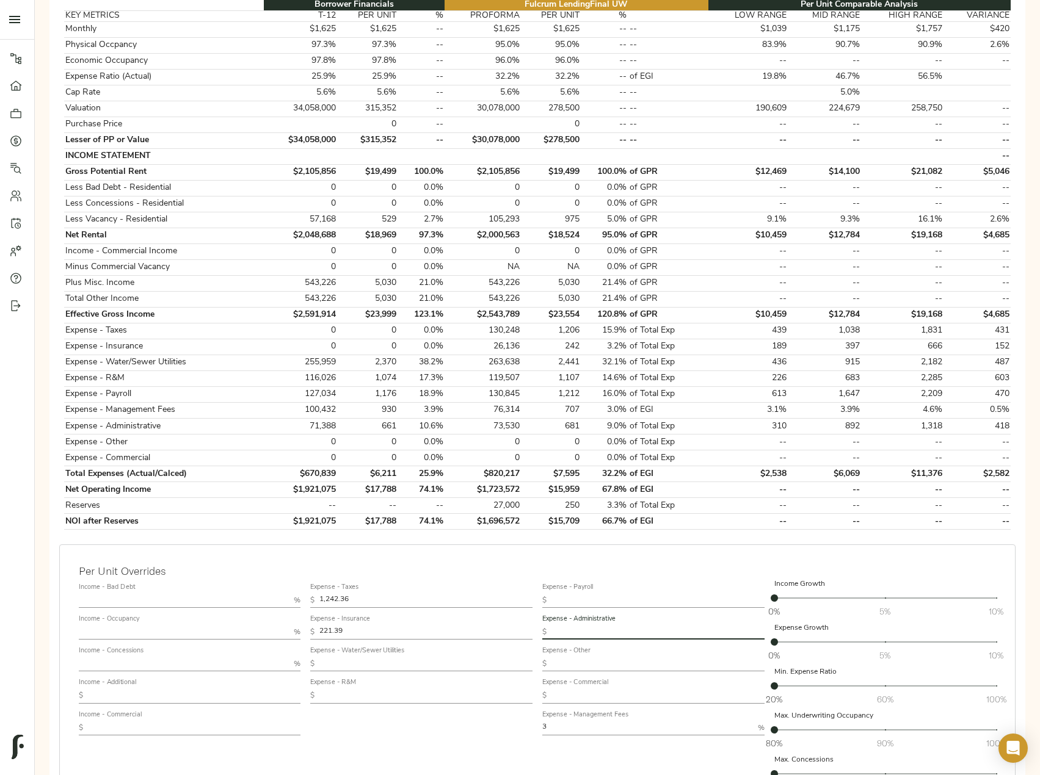
click at [588, 630] on input "text" at bounding box center [657, 632] width 213 height 15
paste input "635.79"
type input "635.79"
click at [360, 692] on input "text" at bounding box center [425, 696] width 213 height 15
paste input "1,046.77"
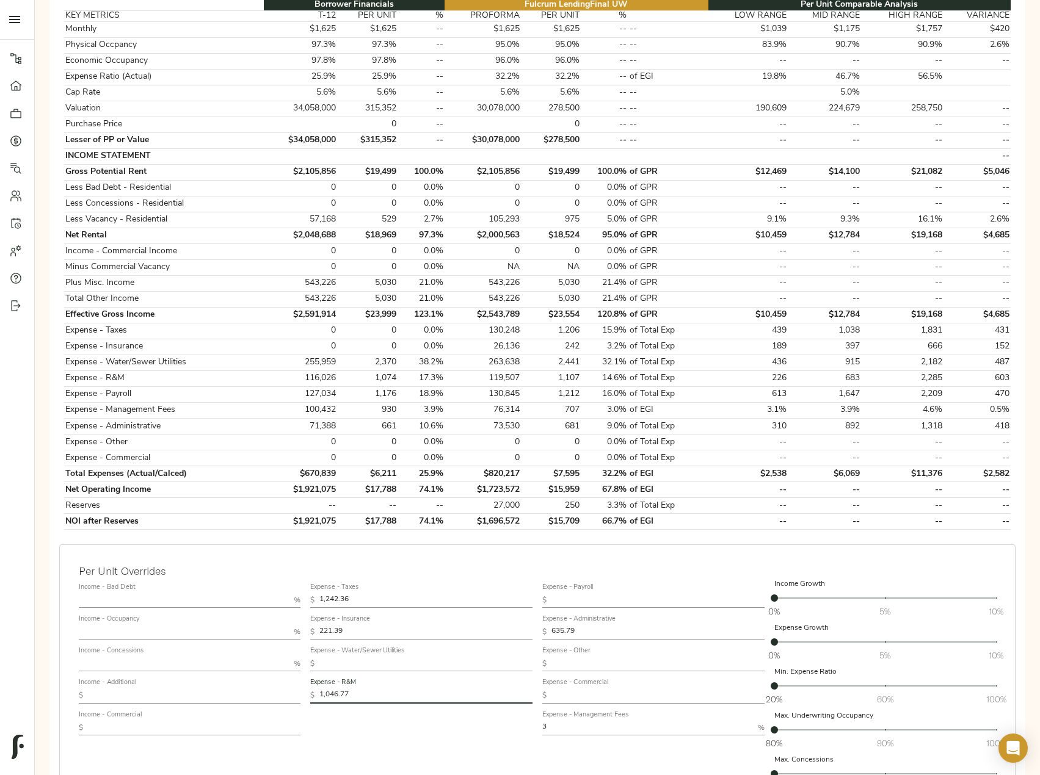
type input "1,046.77"
click at [623, 599] on input "text" at bounding box center [657, 600] width 213 height 15
paste input "1,157.09"
type input "1,157.09"
click at [378, 661] on input "text" at bounding box center [425, 664] width 213 height 15
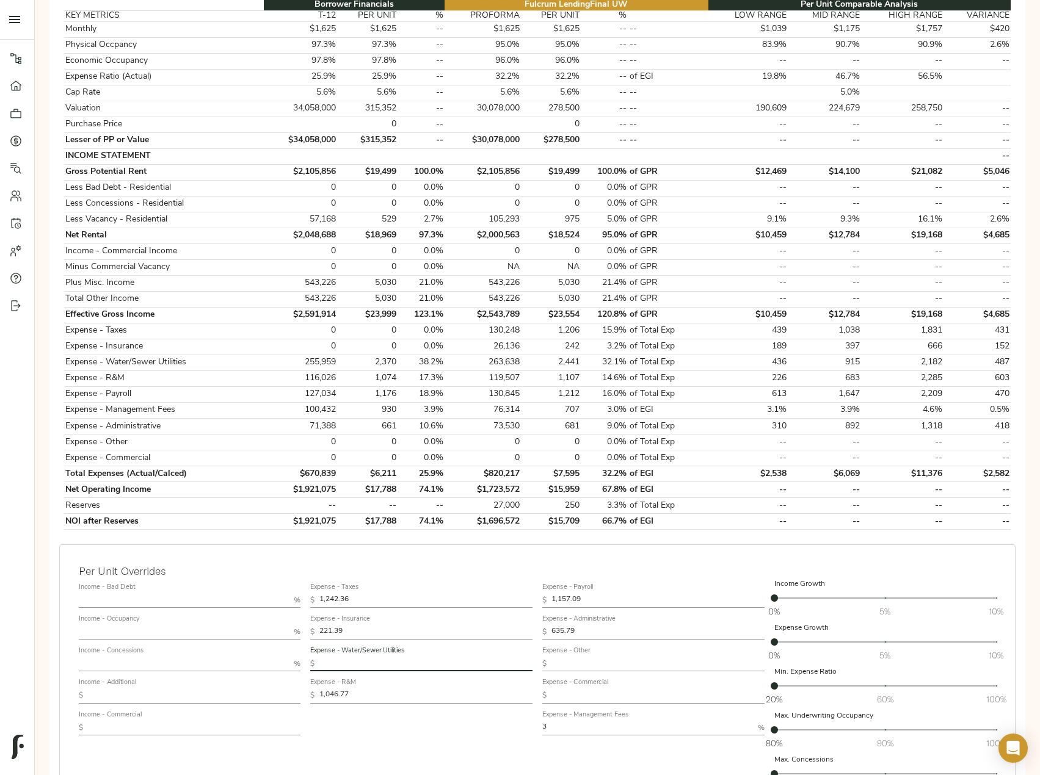
paste input "2,039.62"
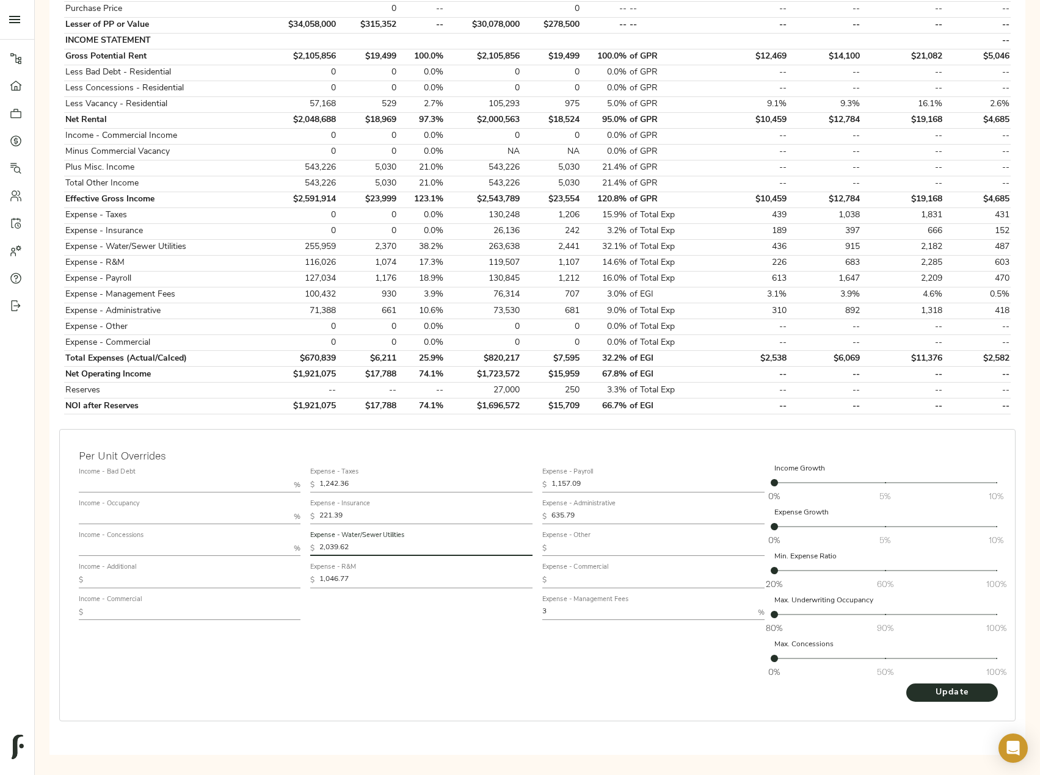
scroll to position [364, 0]
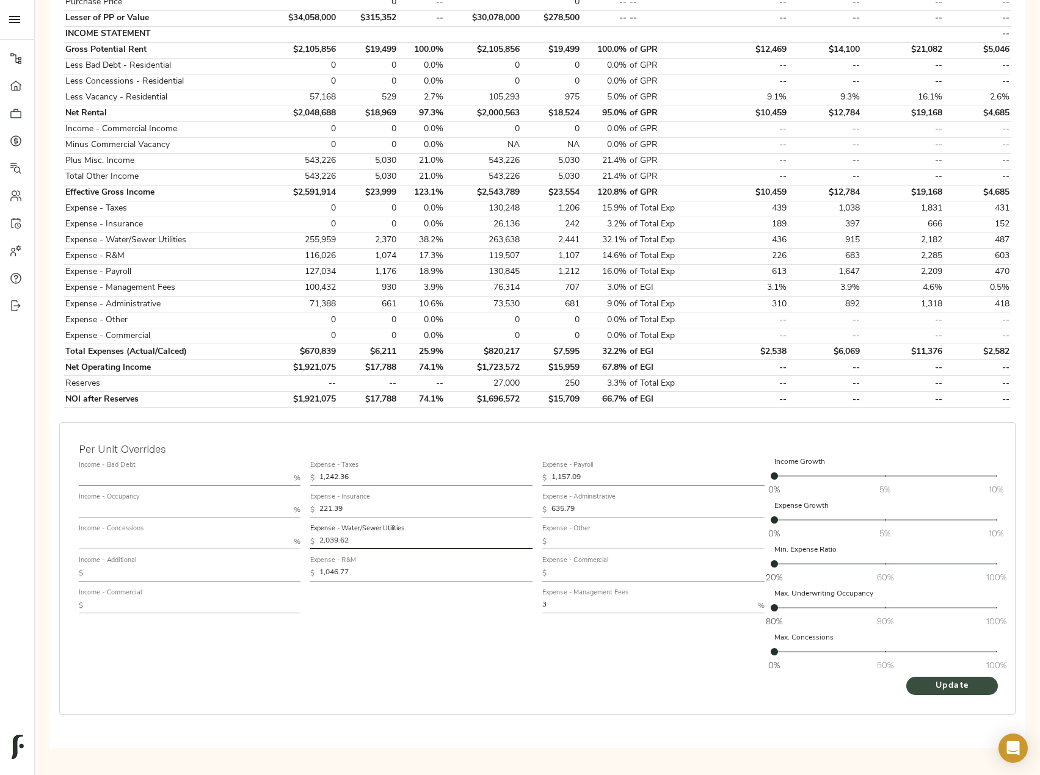
type input "2,039.62"
click at [949, 688] on span "Update" at bounding box center [951, 686] width 67 height 15
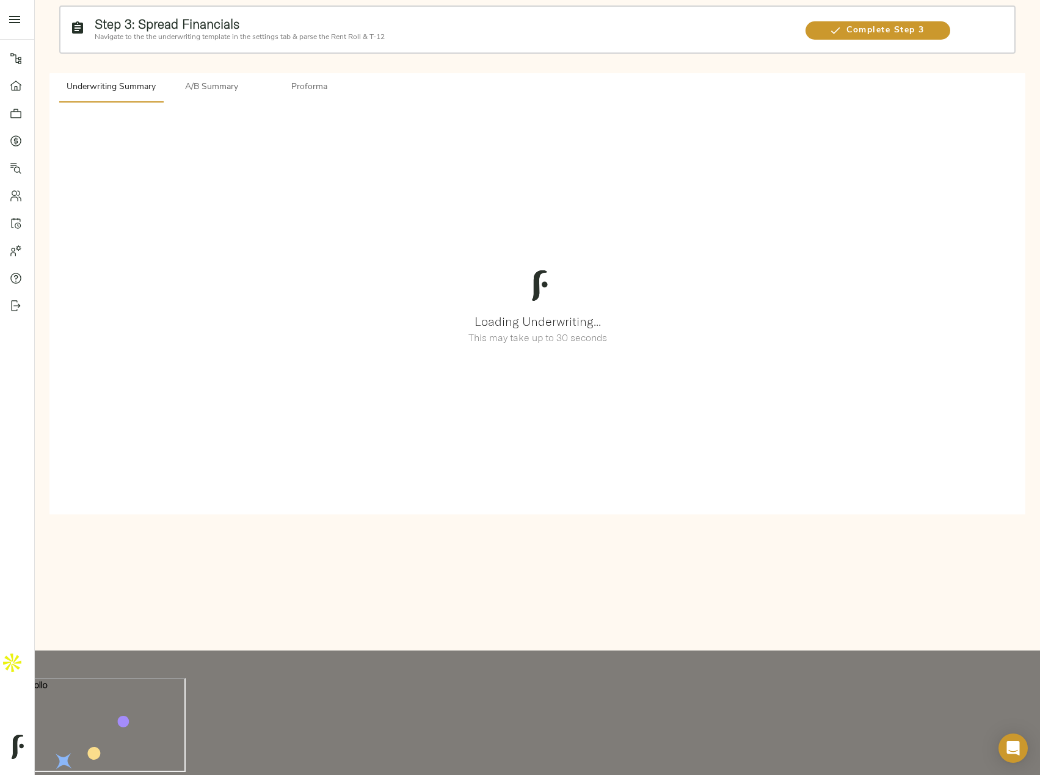
scroll to position [0, 0]
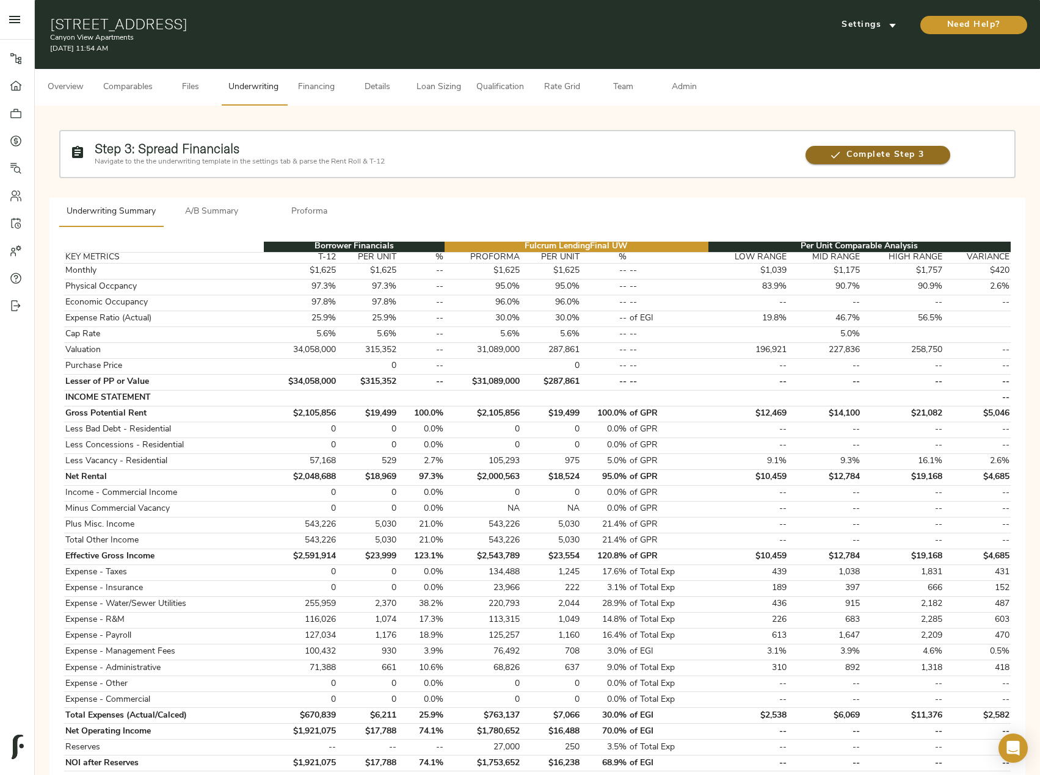
click at [880, 150] on span "Complete Step 3" at bounding box center [877, 155] width 145 height 15
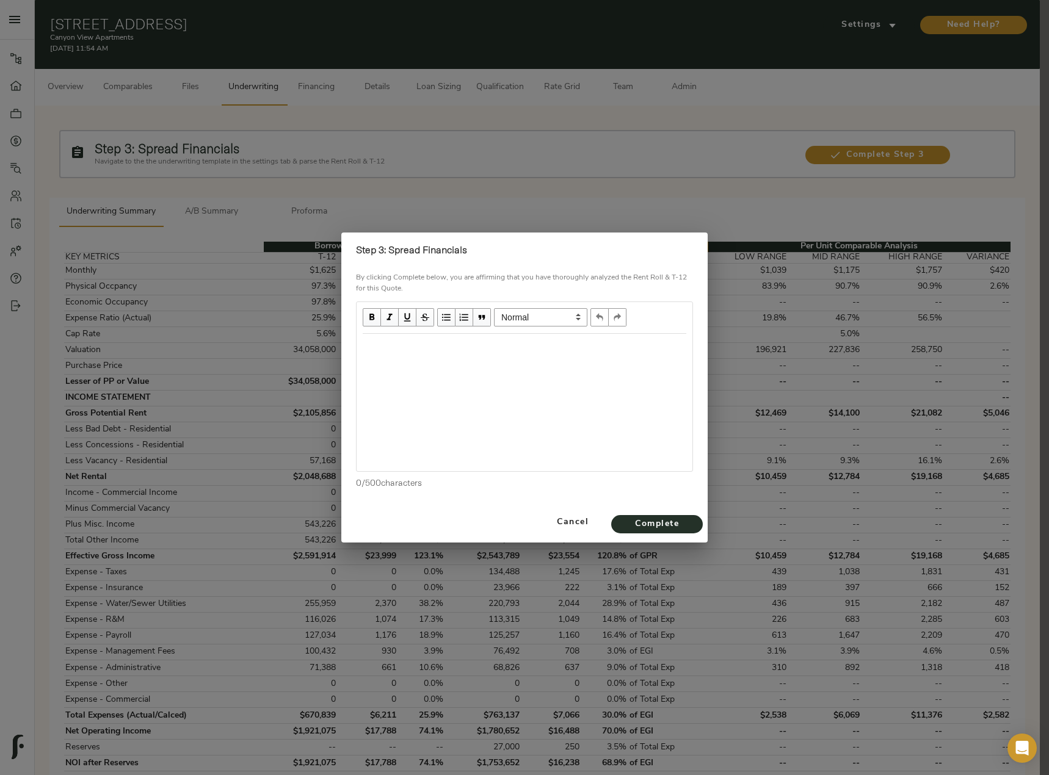
click at [394, 344] on div "Edit text" at bounding box center [525, 347] width 324 height 14
click at [666, 520] on span "Complete" at bounding box center [656, 524] width 67 height 15
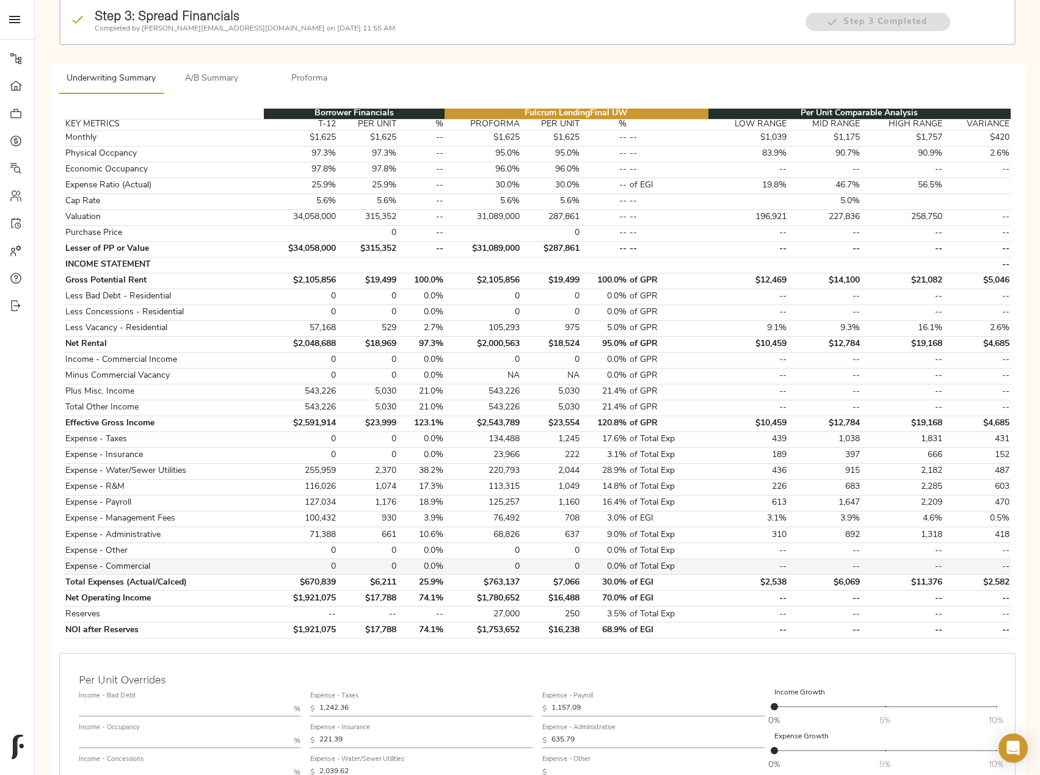
scroll to position [122, 0]
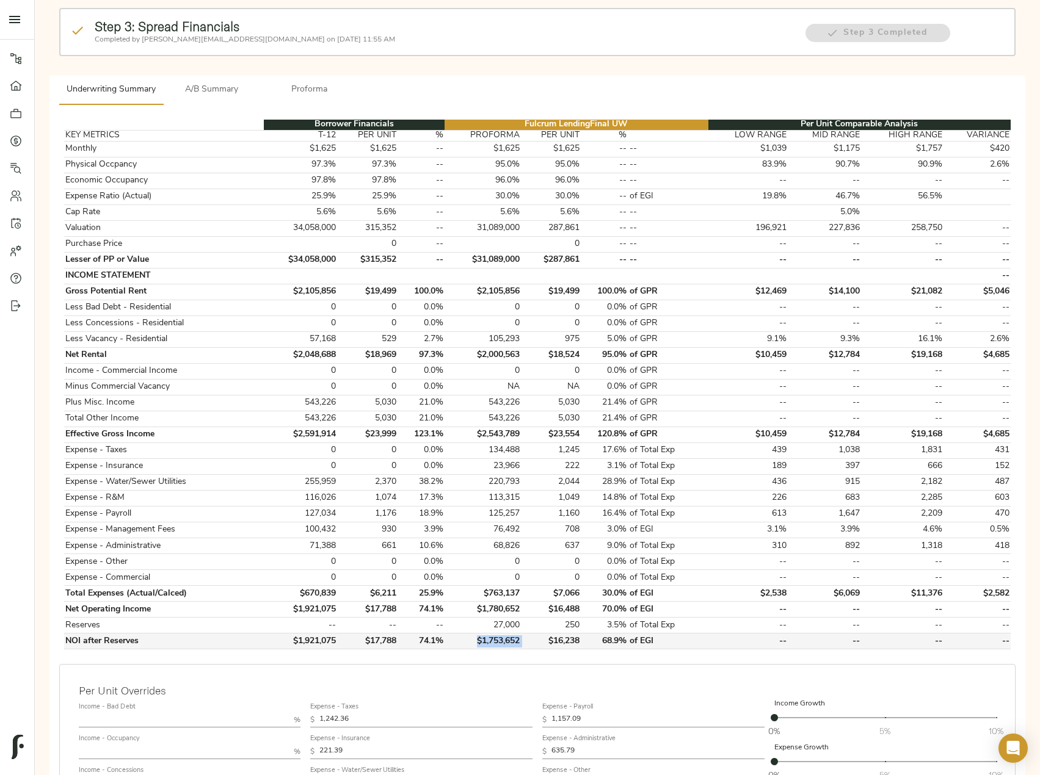
drag, startPoint x: 528, startPoint y: 641, endPoint x: 477, endPoint y: 642, distance: 50.7
click at [477, 642] on tr "NOI after Reserves $1,921,075 $17,788 74.1% $1,753,652 $16,238 68.9% of EGI -- …" at bounding box center [537, 642] width 946 height 16
copy td "$1,753,652"
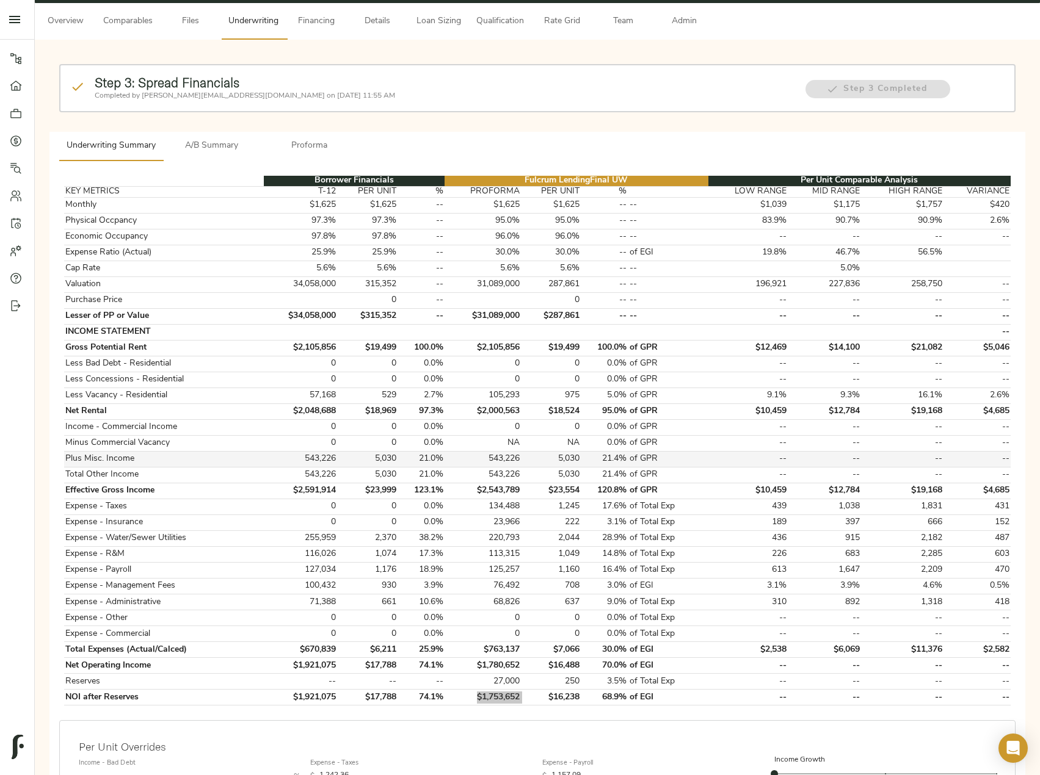
scroll to position [0, 0]
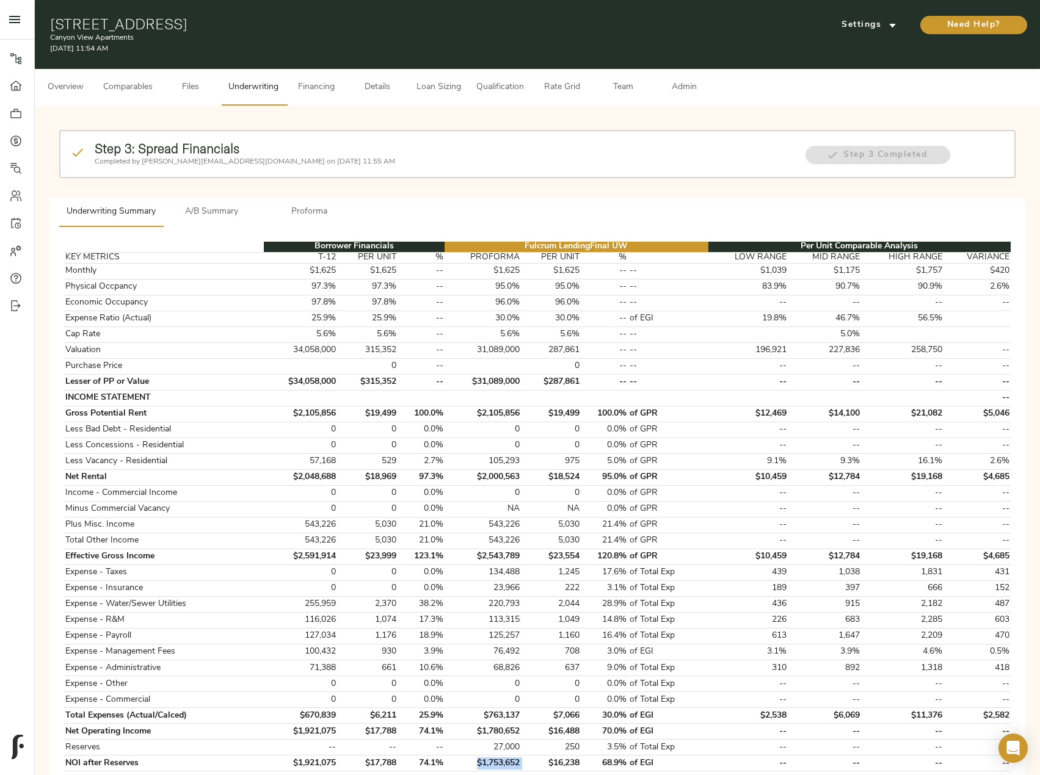
click at [148, 89] on span "Comparables" at bounding box center [127, 87] width 49 height 15
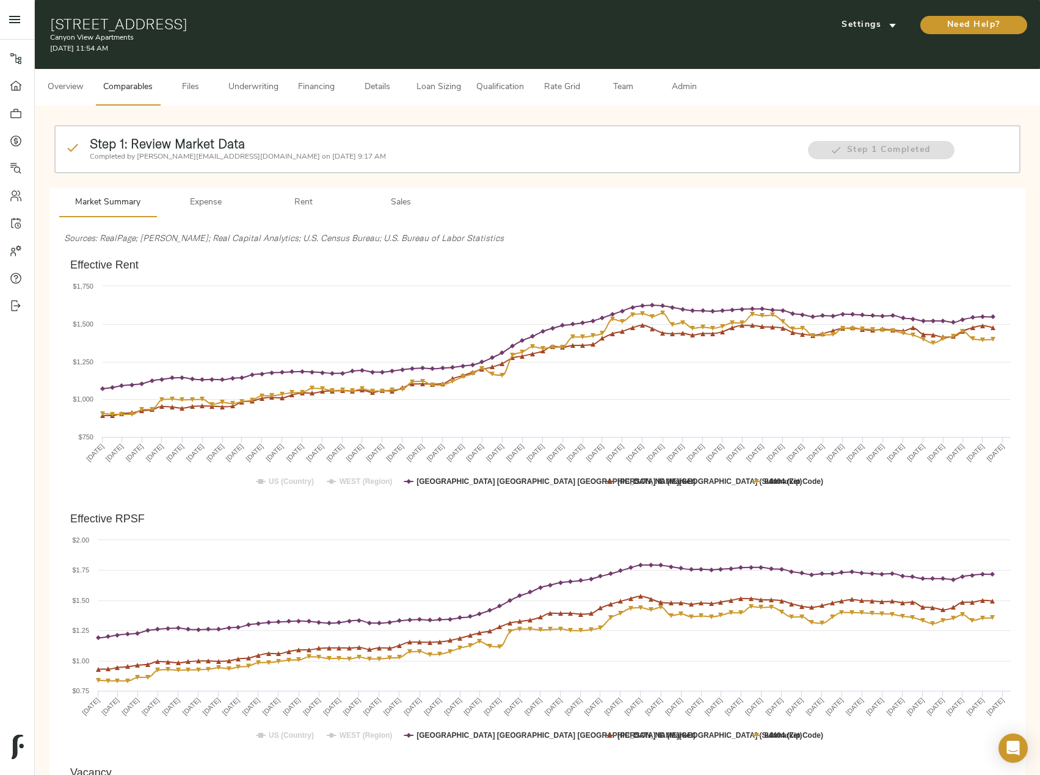
click at [255, 90] on span "Underwriting" at bounding box center [253, 87] width 50 height 15
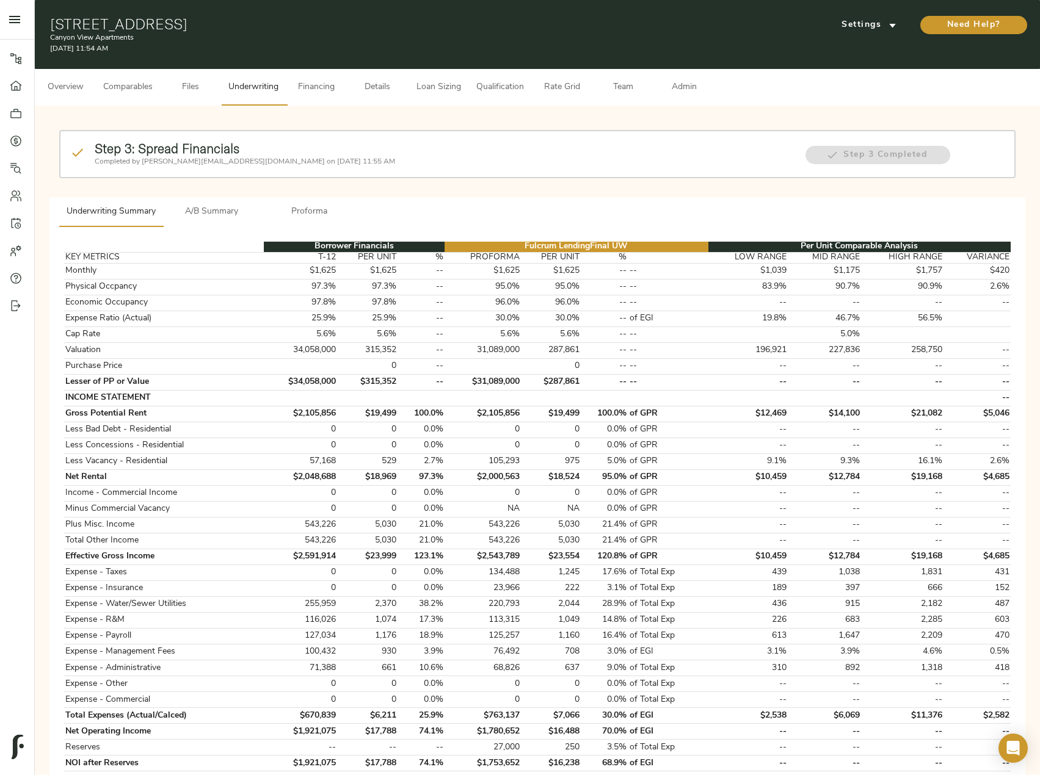
click at [194, 225] on button "A/B Summary" at bounding box center [212, 212] width 98 height 29
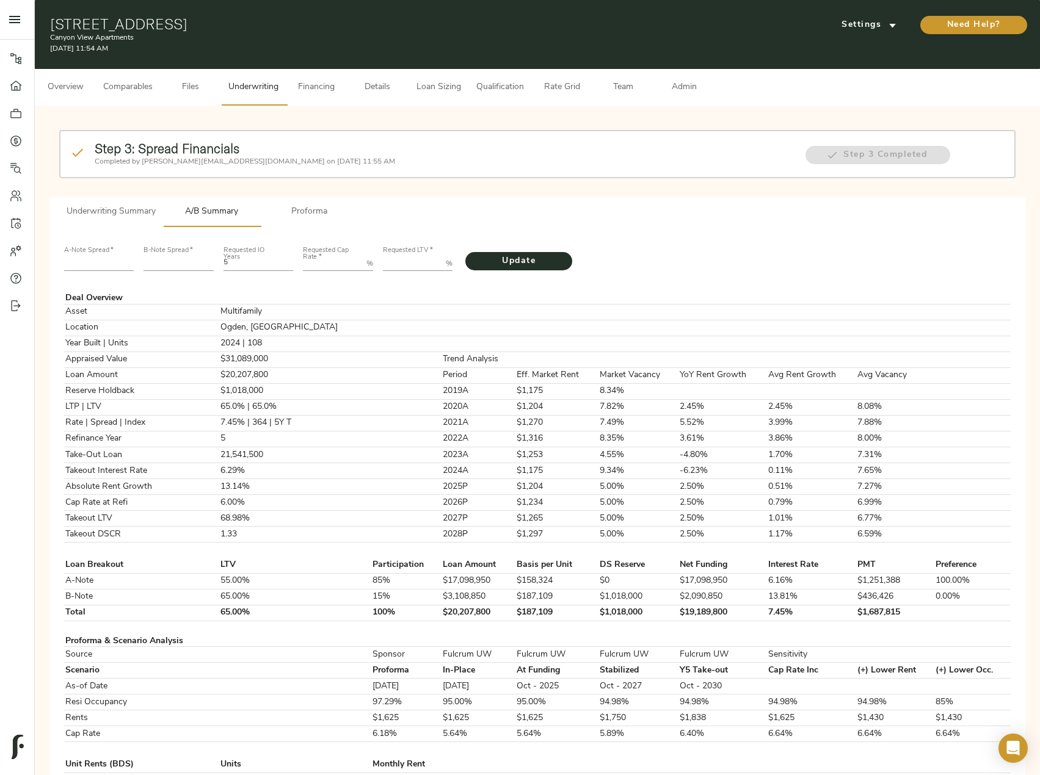
click at [125, 86] on span "Comparables" at bounding box center [127, 87] width 49 height 15
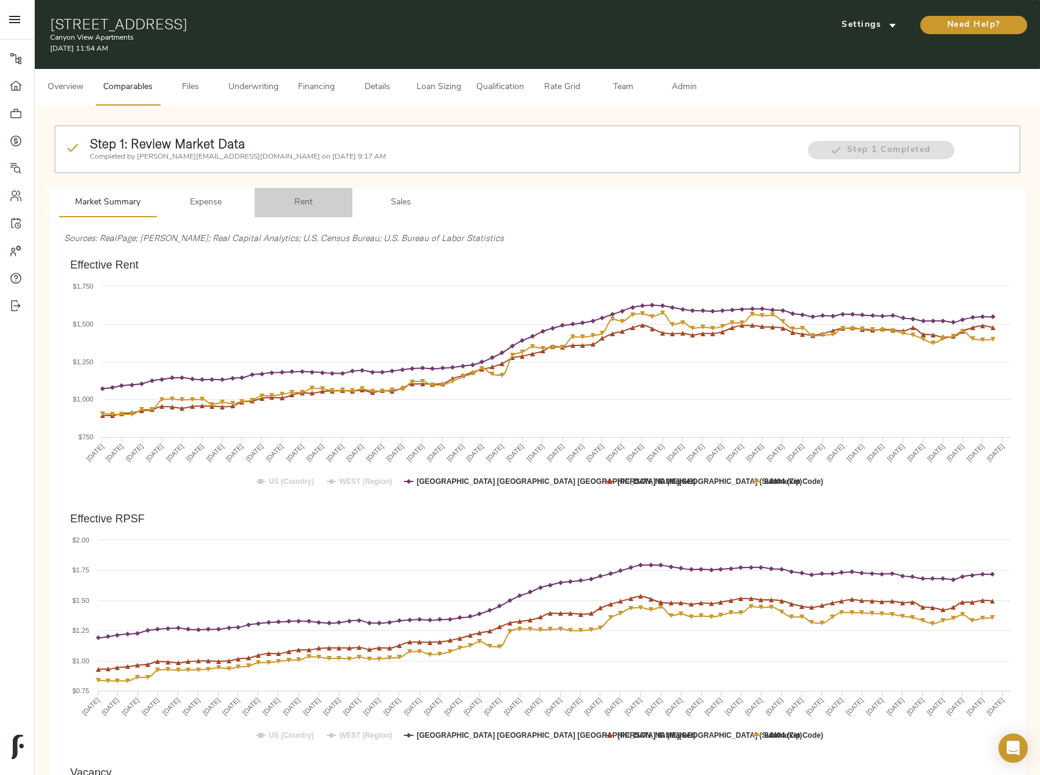
click at [293, 207] on span "Rent" at bounding box center [303, 202] width 83 height 15
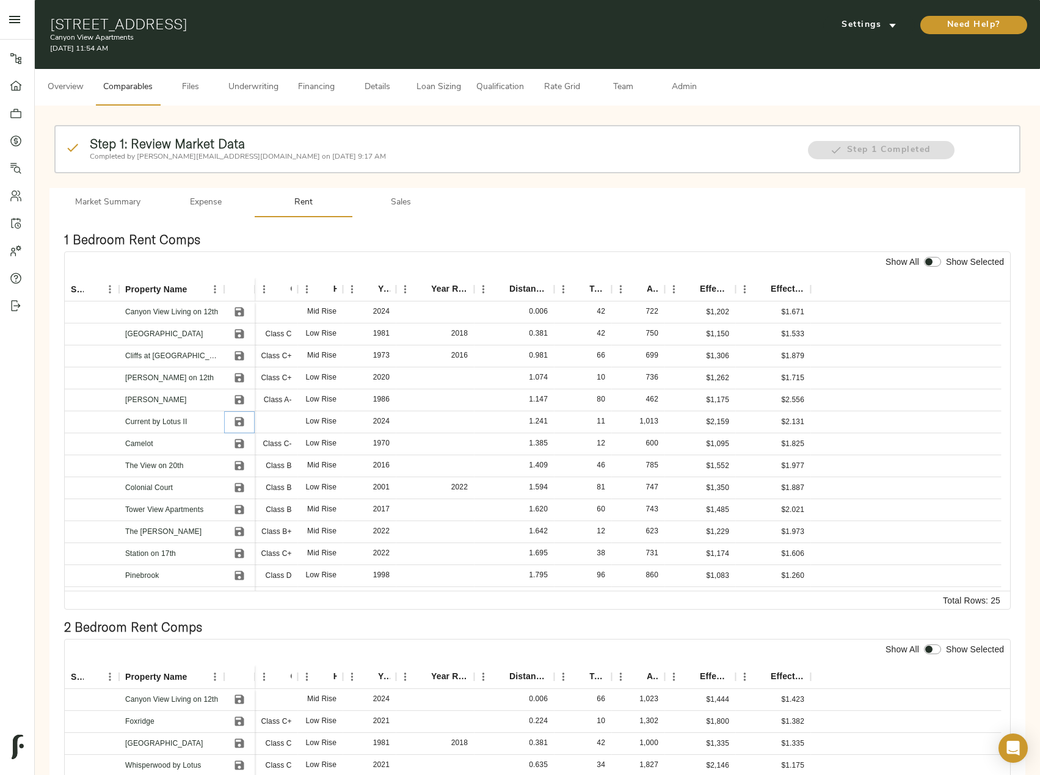
click at [238, 422] on icon "Save" at bounding box center [239, 422] width 9 height 9
click at [771, 288] on div "Effective RPSF" at bounding box center [787, 289] width 34 height 24
click at [764, 288] on icon "Sort" at bounding box center [761, 289] width 11 height 11
click at [240, 403] on icon "Save" at bounding box center [239, 400] width 12 height 12
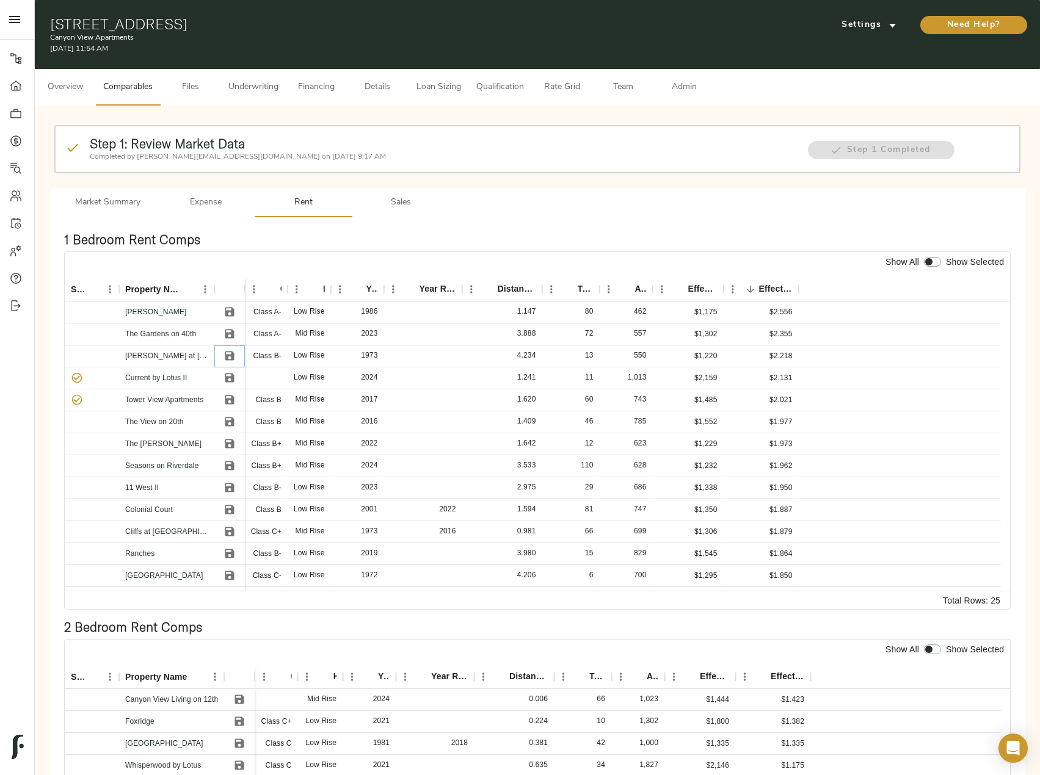
click at [233, 351] on icon "Save" at bounding box center [229, 356] width 12 height 12
click at [234, 335] on icon "Save" at bounding box center [229, 334] width 9 height 9
click at [232, 316] on icon "Save" at bounding box center [229, 312] width 9 height 9
click at [929, 263] on input "checkbox" at bounding box center [928, 262] width 29 height 10
checkbox input "true"
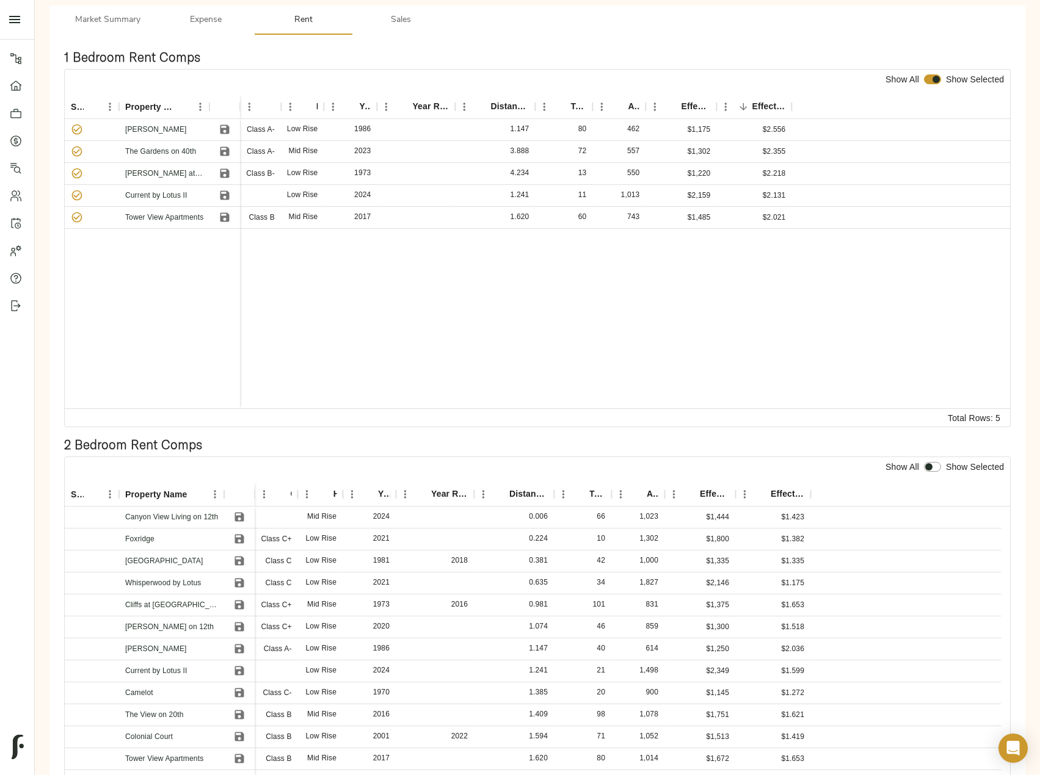
scroll to position [244, 0]
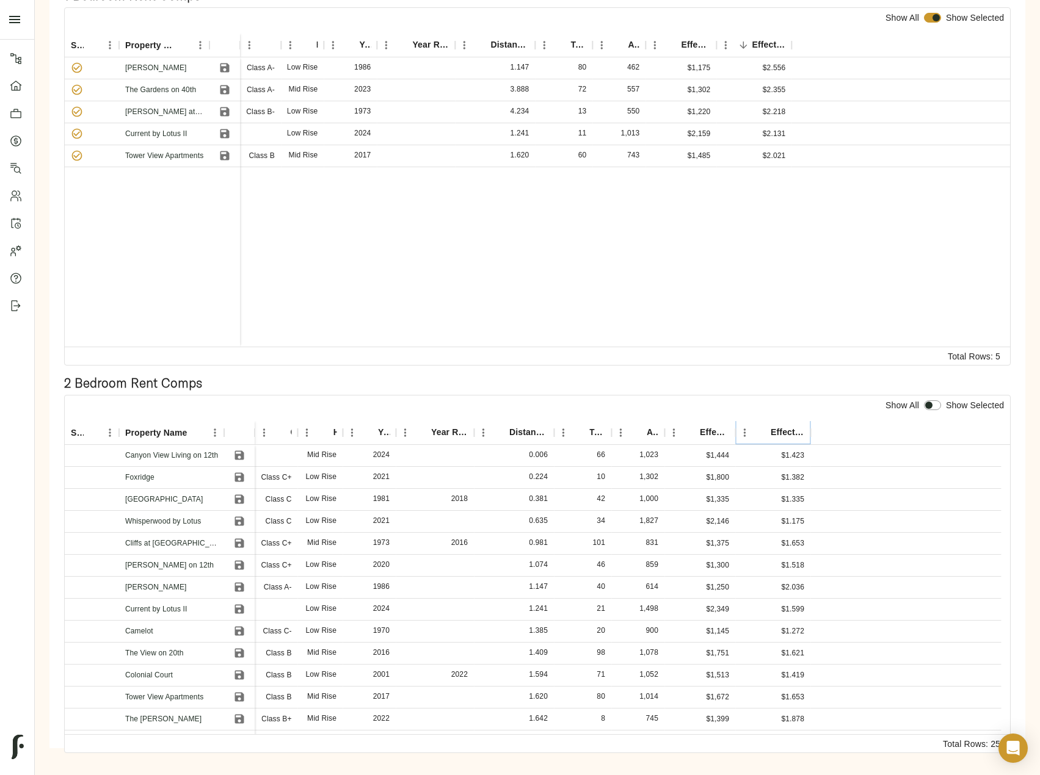
click at [762, 433] on icon "Sort" at bounding box center [761, 432] width 7 height 7
click at [242, 454] on icon "Save" at bounding box center [239, 455] width 9 height 9
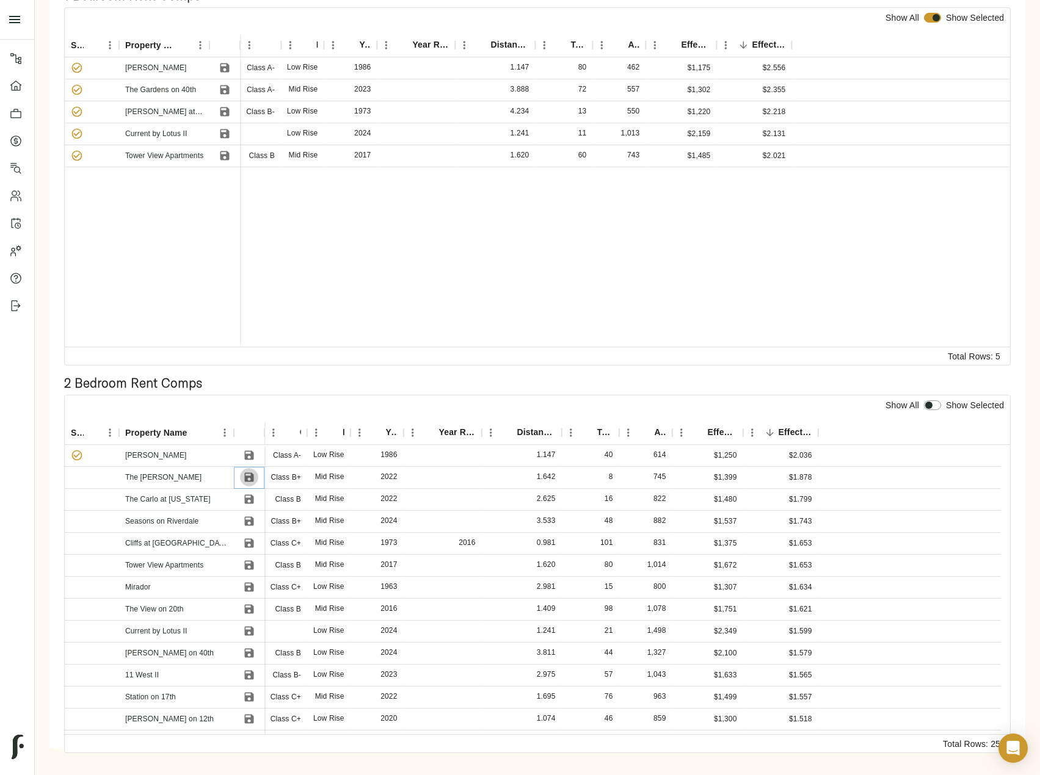
click at [249, 479] on icon "Save" at bounding box center [249, 477] width 12 height 12
click at [249, 499] on icon "Save" at bounding box center [248, 499] width 9 height 9
click at [250, 520] on icon "Save" at bounding box center [248, 521] width 9 height 9
click at [249, 551] on button "Save" at bounding box center [249, 543] width 18 height 18
click at [933, 402] on input "checkbox" at bounding box center [928, 405] width 29 height 10
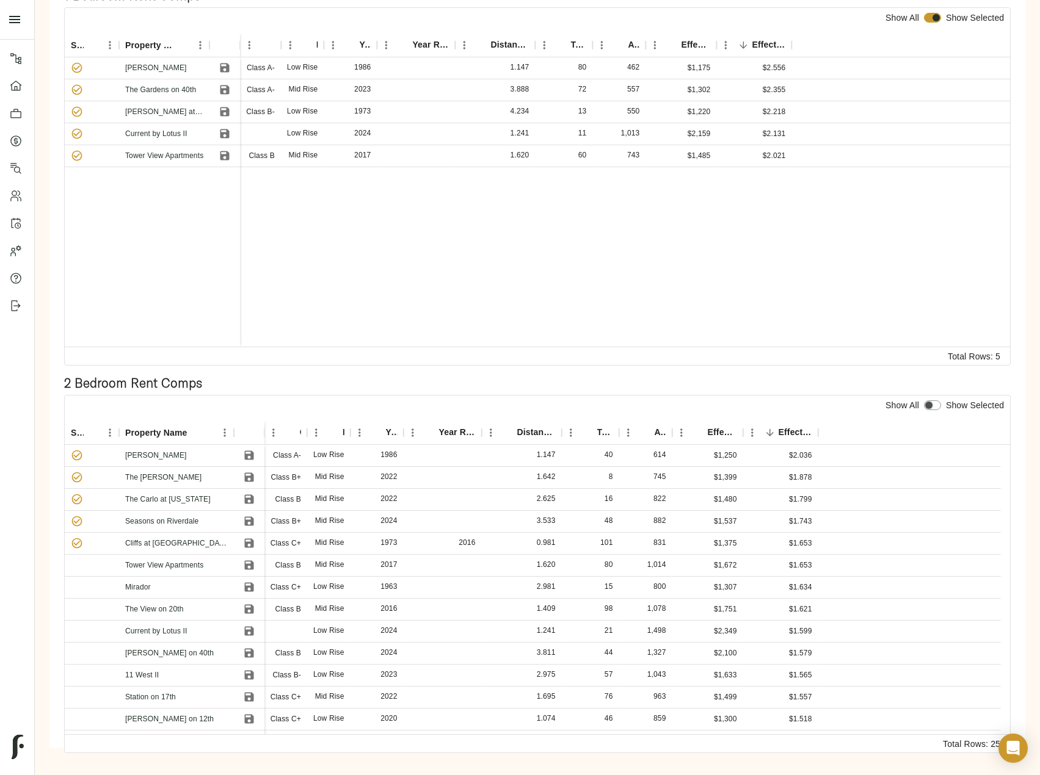
checkbox input "true"
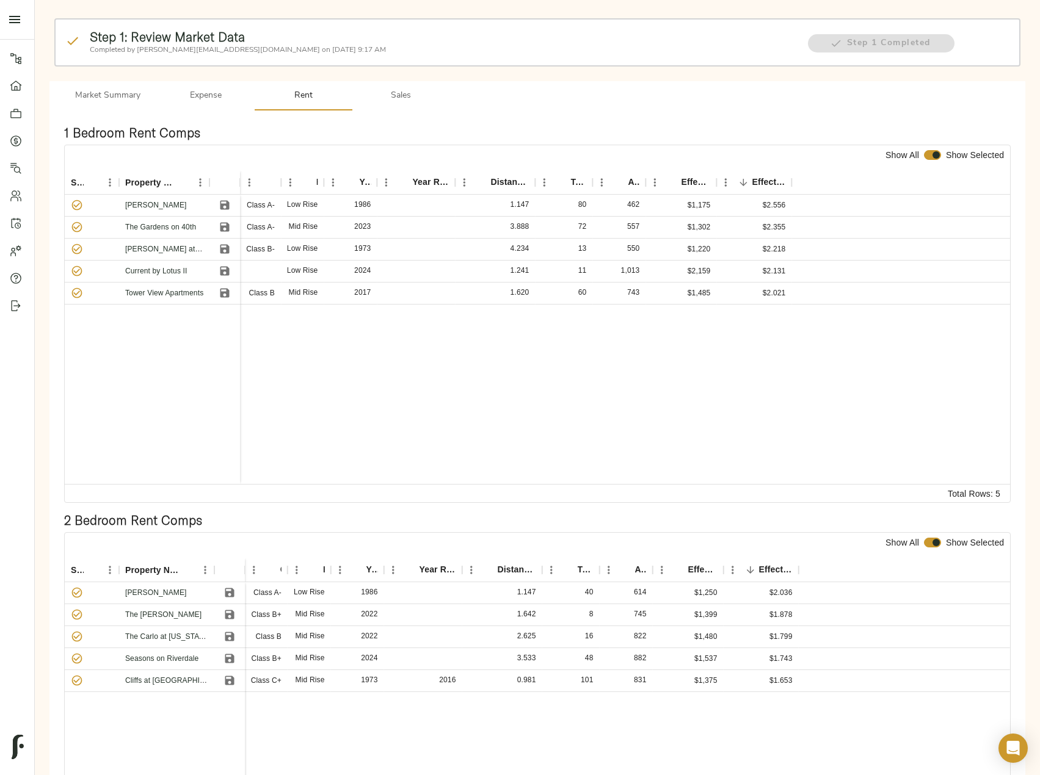
scroll to position [0, 0]
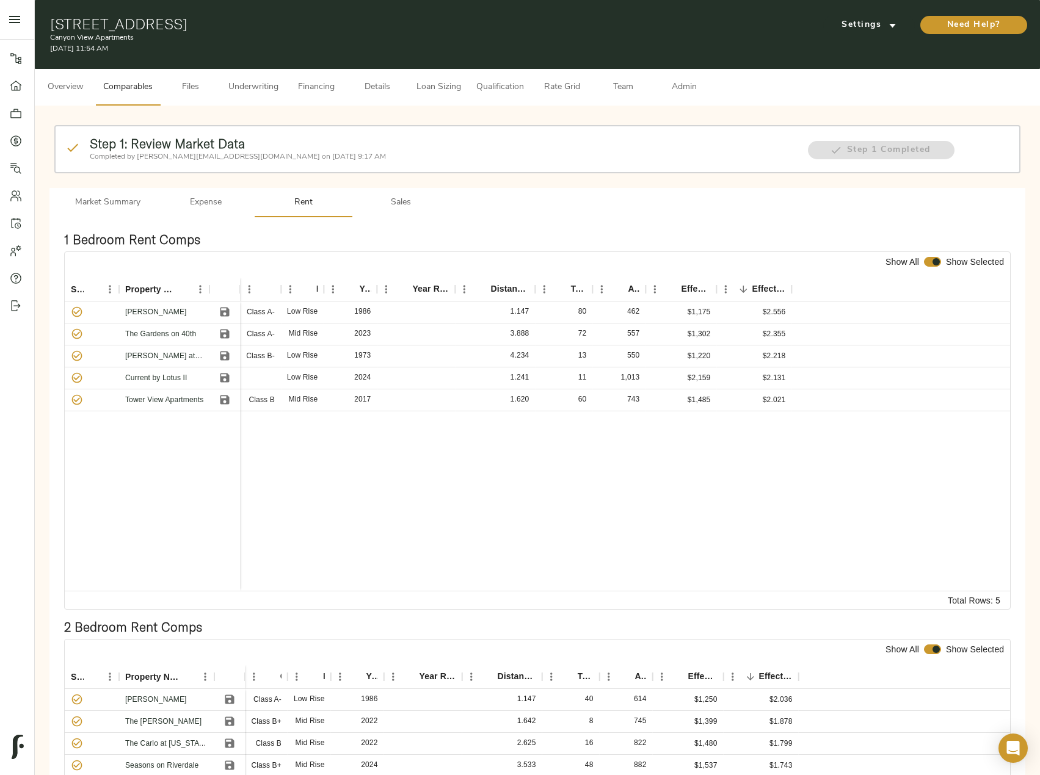
click at [394, 196] on span "Sales" at bounding box center [401, 202] width 83 height 15
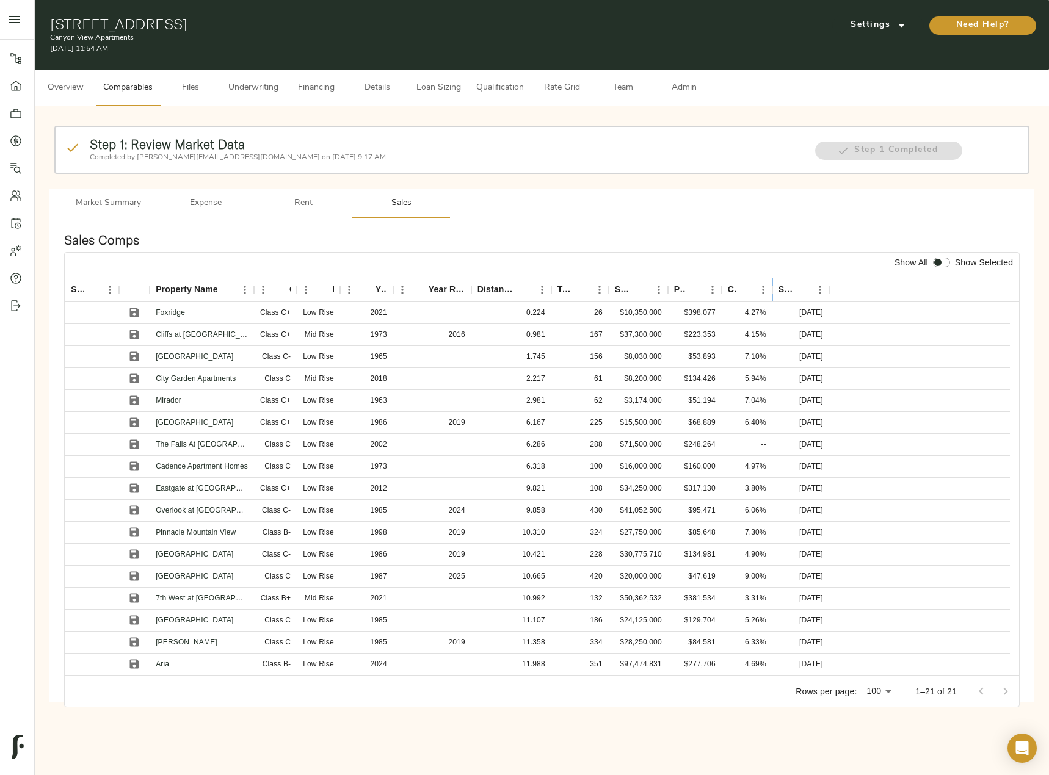
click at [802, 291] on icon "Sort" at bounding box center [802, 289] width 7 height 7
click at [132, 311] on icon "Save" at bounding box center [134, 312] width 9 height 9
click at [131, 330] on icon "Save" at bounding box center [134, 334] width 9 height 9
click at [129, 354] on icon "Save" at bounding box center [134, 356] width 12 height 12
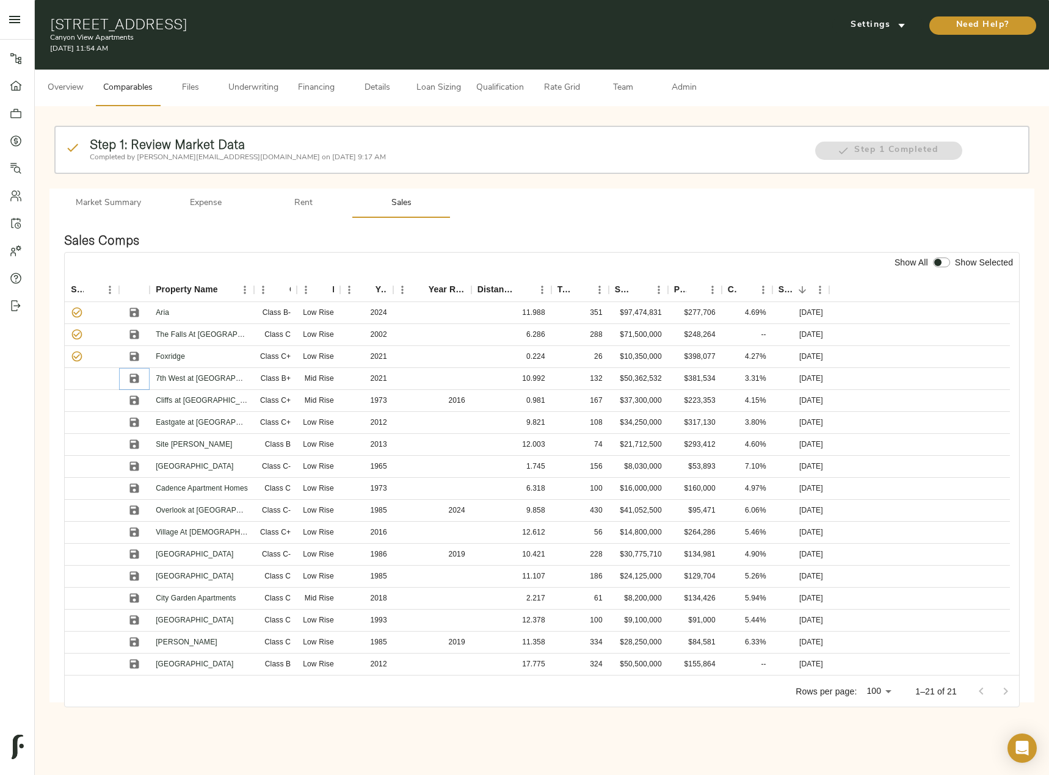
click at [129, 372] on button "Save" at bounding box center [134, 378] width 18 height 18
click at [134, 396] on icon "Save" at bounding box center [134, 400] width 12 height 12
click at [943, 253] on div "Show All Show Selected" at bounding box center [542, 266] width 954 height 26
click at [942, 257] on div at bounding box center [941, 263] width 22 height 16
click at [941, 261] on input "checkbox" at bounding box center [937, 263] width 29 height 10
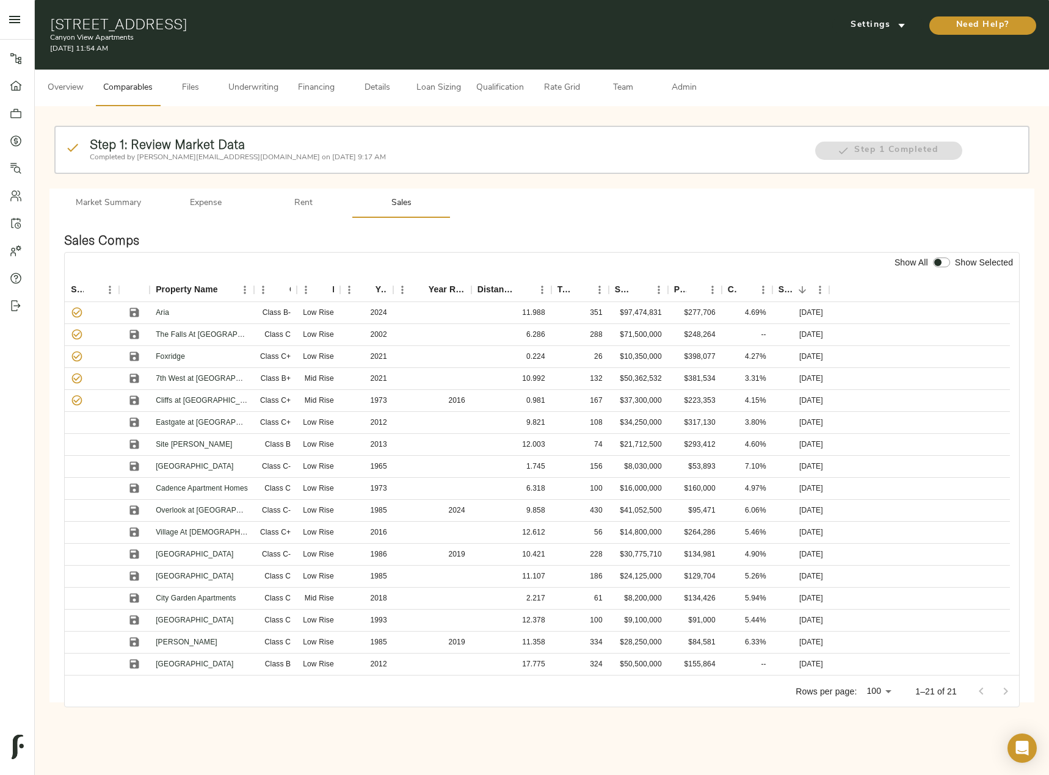
checkbox input "true"
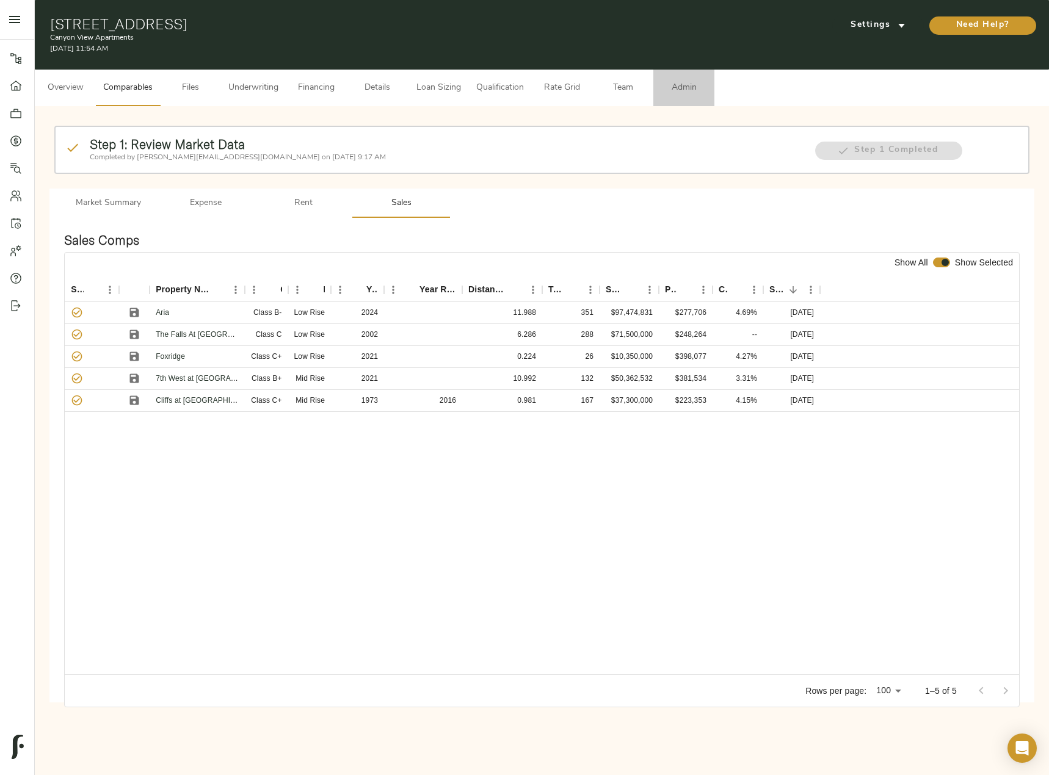
click at [697, 85] on span "Admin" at bounding box center [684, 88] width 46 height 15
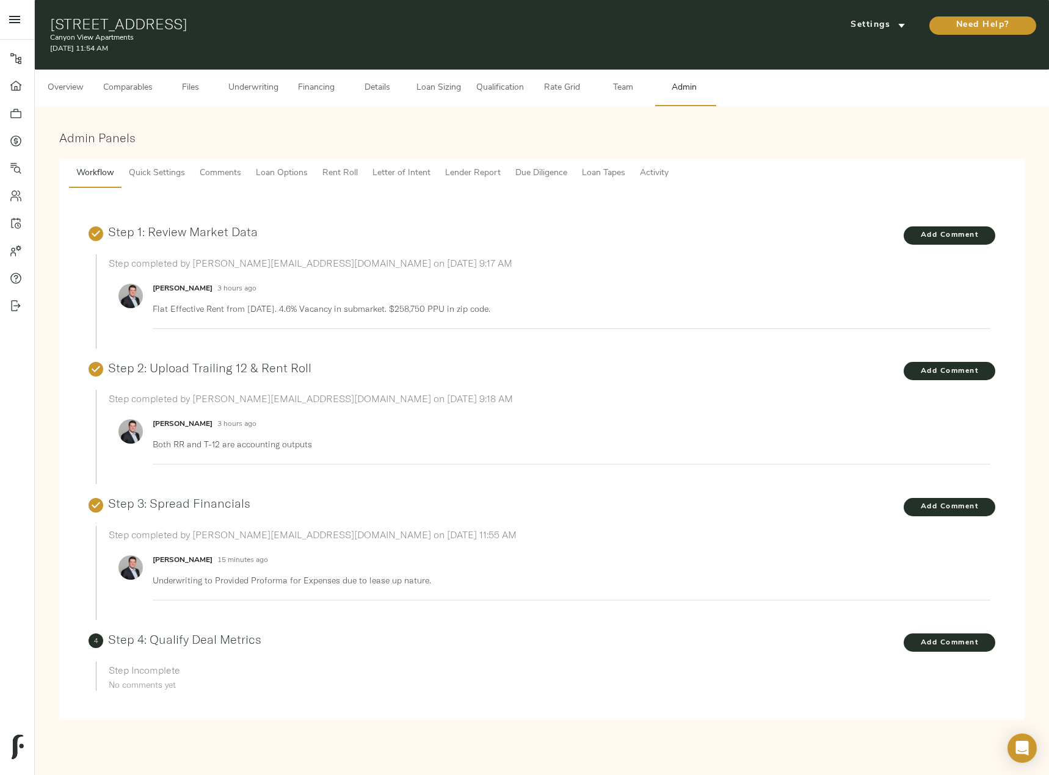
click at [468, 164] on button "Lender Report" at bounding box center [473, 173] width 70 height 29
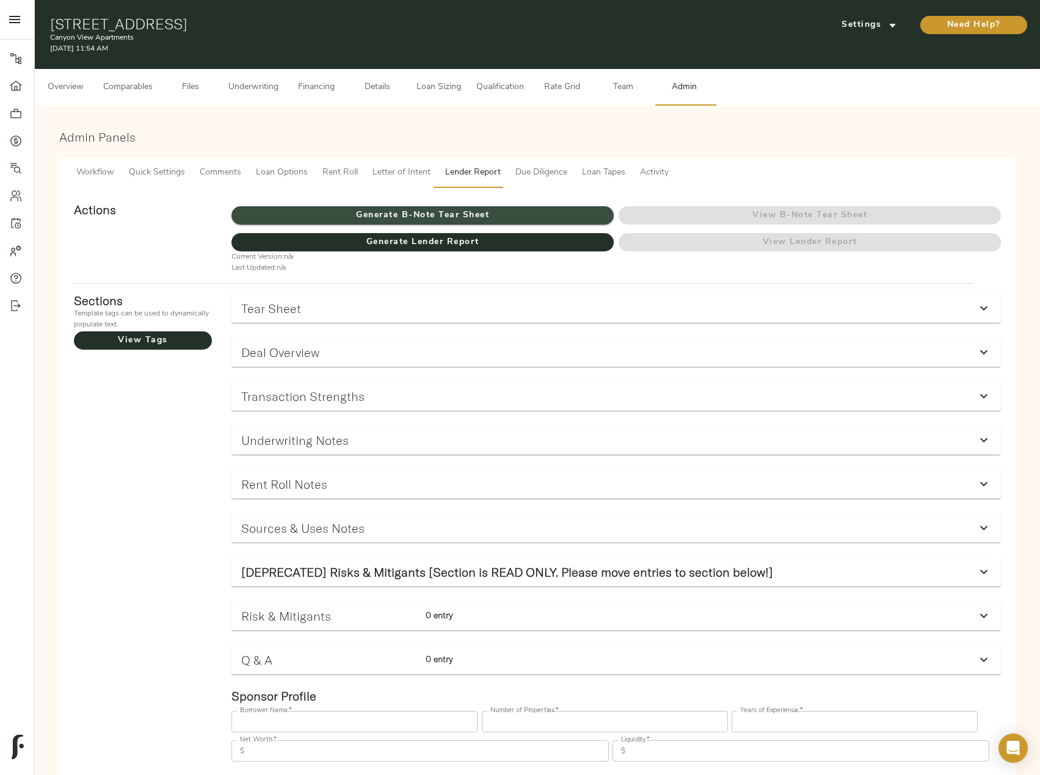
click at [501, 212] on span "Generate B-Note Tear Sheet" at bounding box center [422, 215] width 382 height 15
